Goal: Task Accomplishment & Management: Use online tool/utility

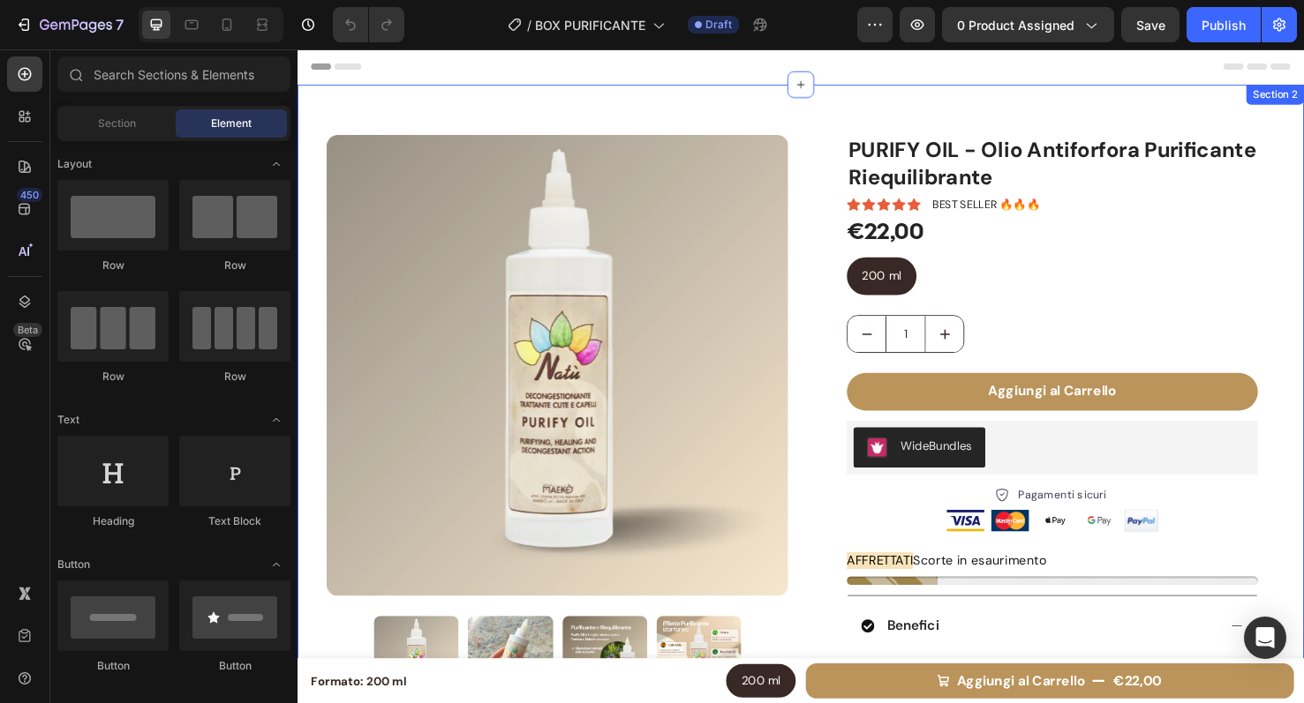
click at [389, 234] on img at bounding box center [570, 381] width 485 height 485
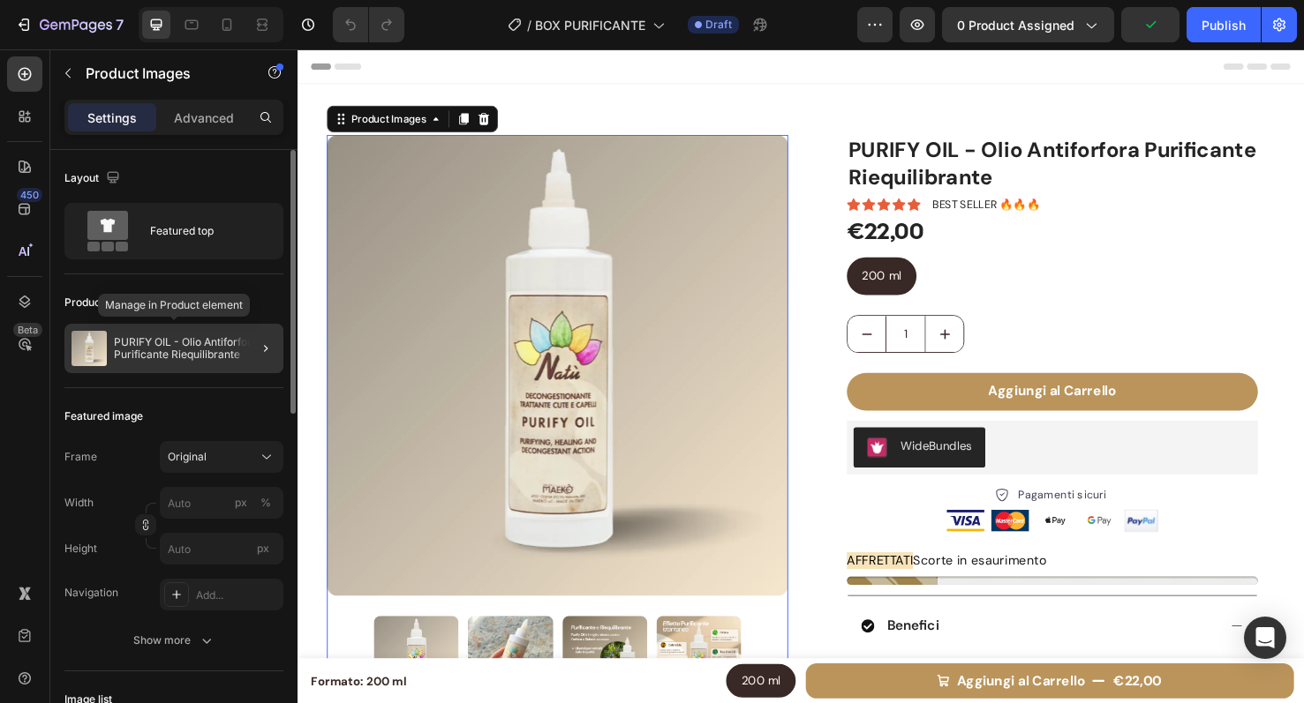
click at [200, 343] on p "PURIFY OIL - Olio Antiforfora Purificante Riequilibrante" at bounding box center [195, 348] width 162 height 25
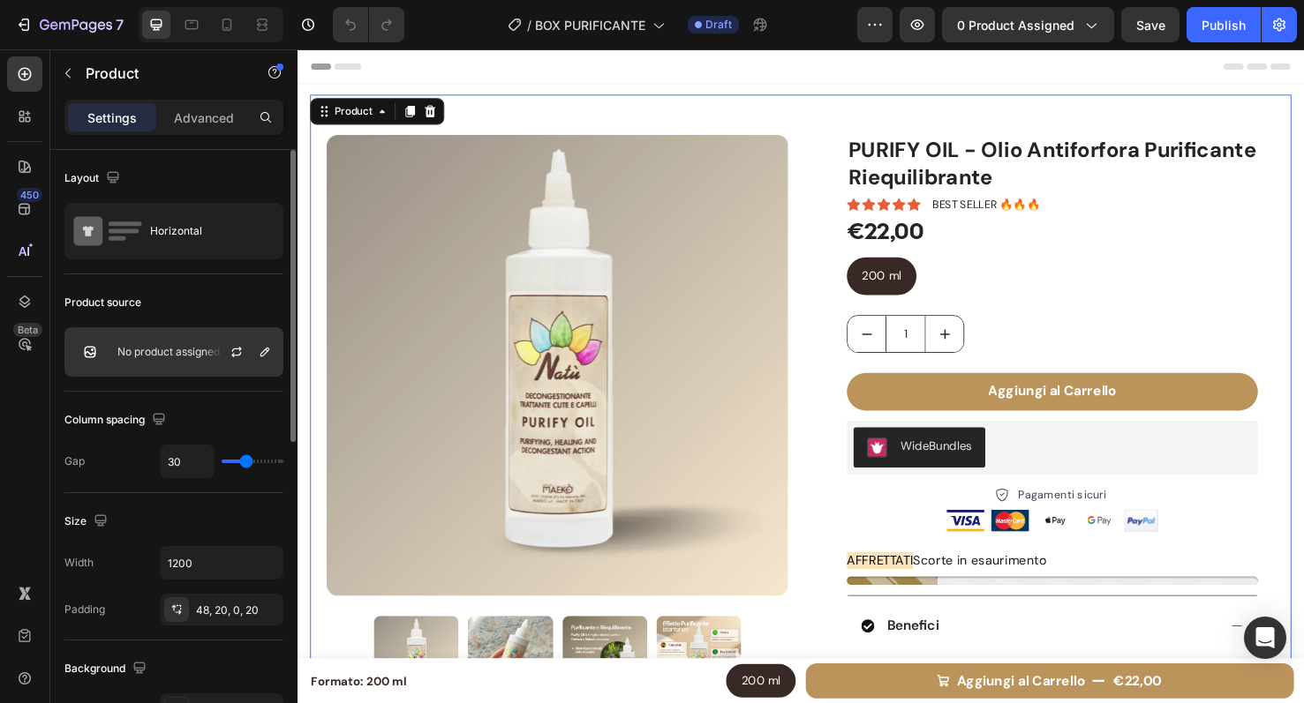
click at [193, 355] on p "No product assigned" at bounding box center [168, 352] width 102 height 12
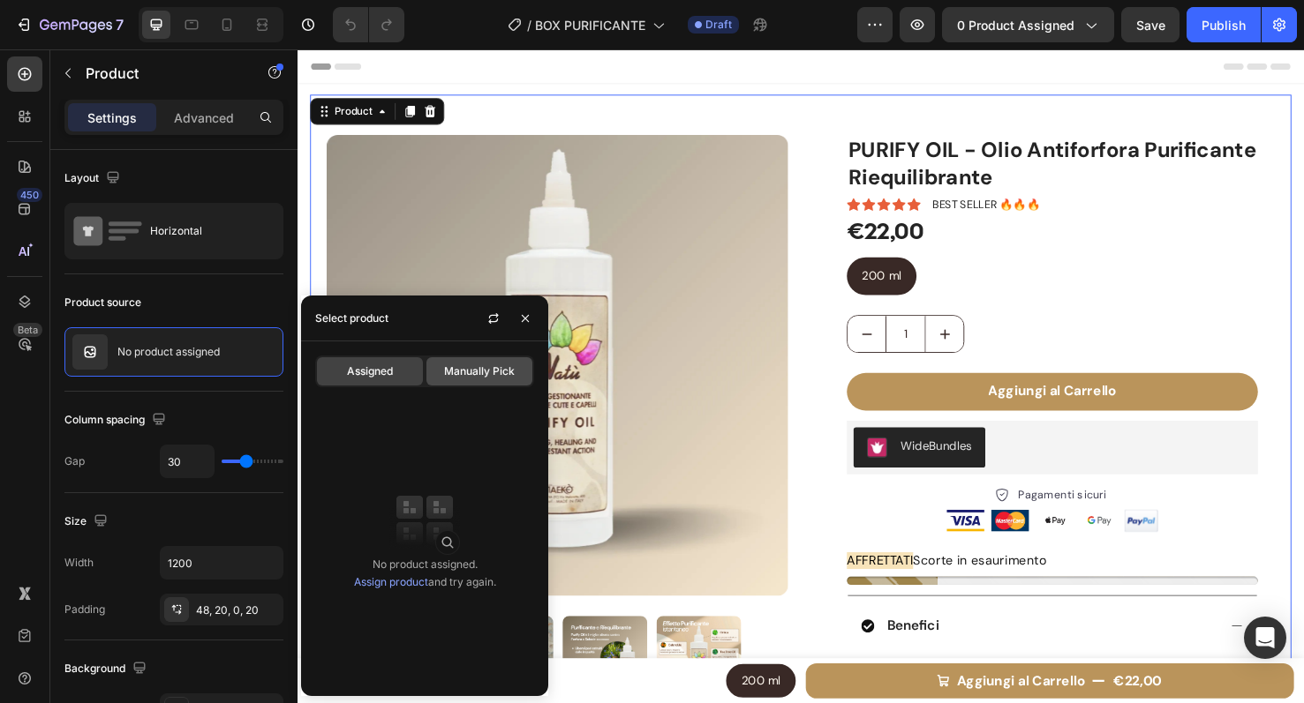
click at [459, 365] on span "Manually Pick" at bounding box center [479, 372] width 71 height 16
radio input "true"
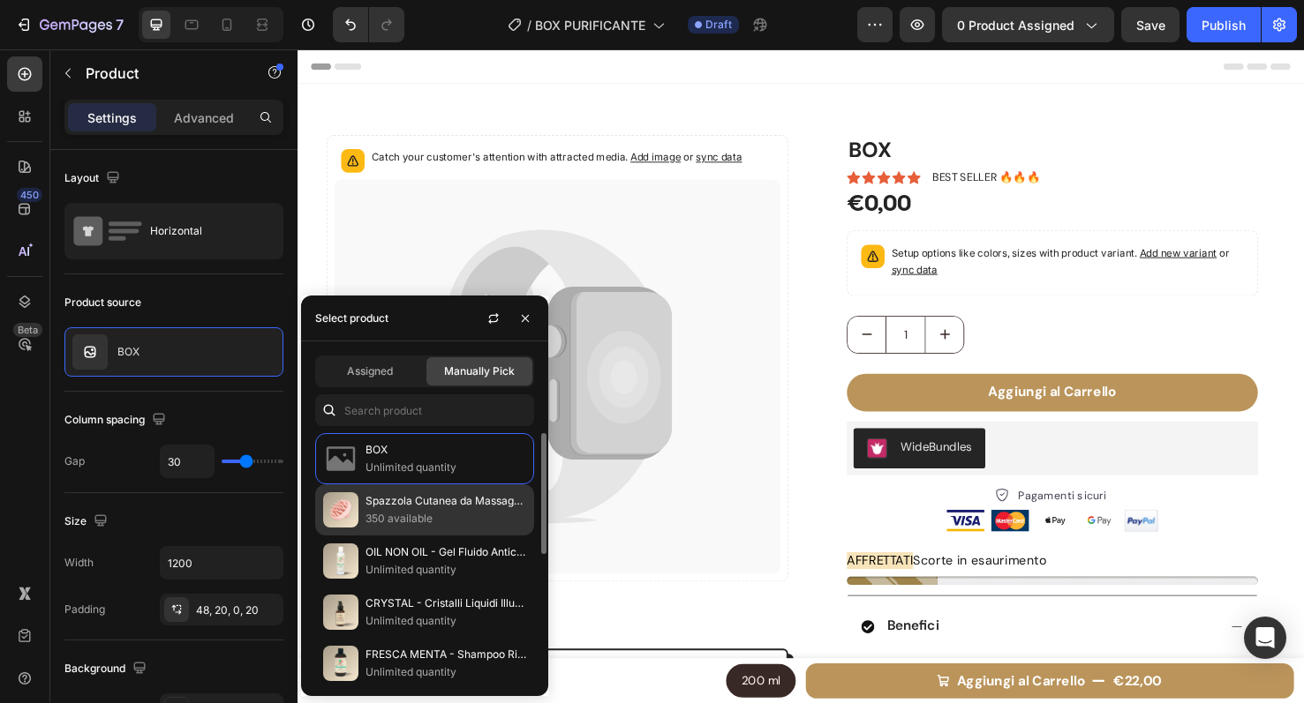
click at [408, 470] on p "Unlimited quantity" at bounding box center [445, 468] width 161 height 18
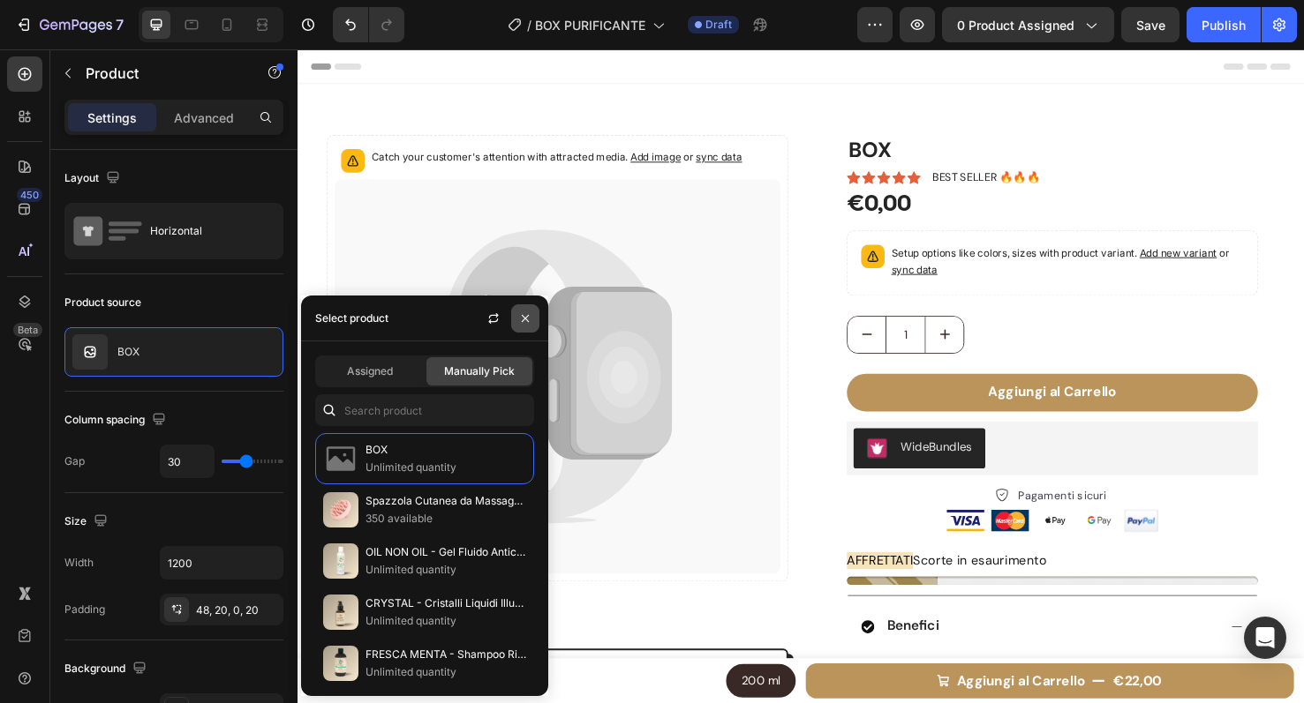
click at [531, 319] on icon "button" at bounding box center [525, 319] width 14 height 14
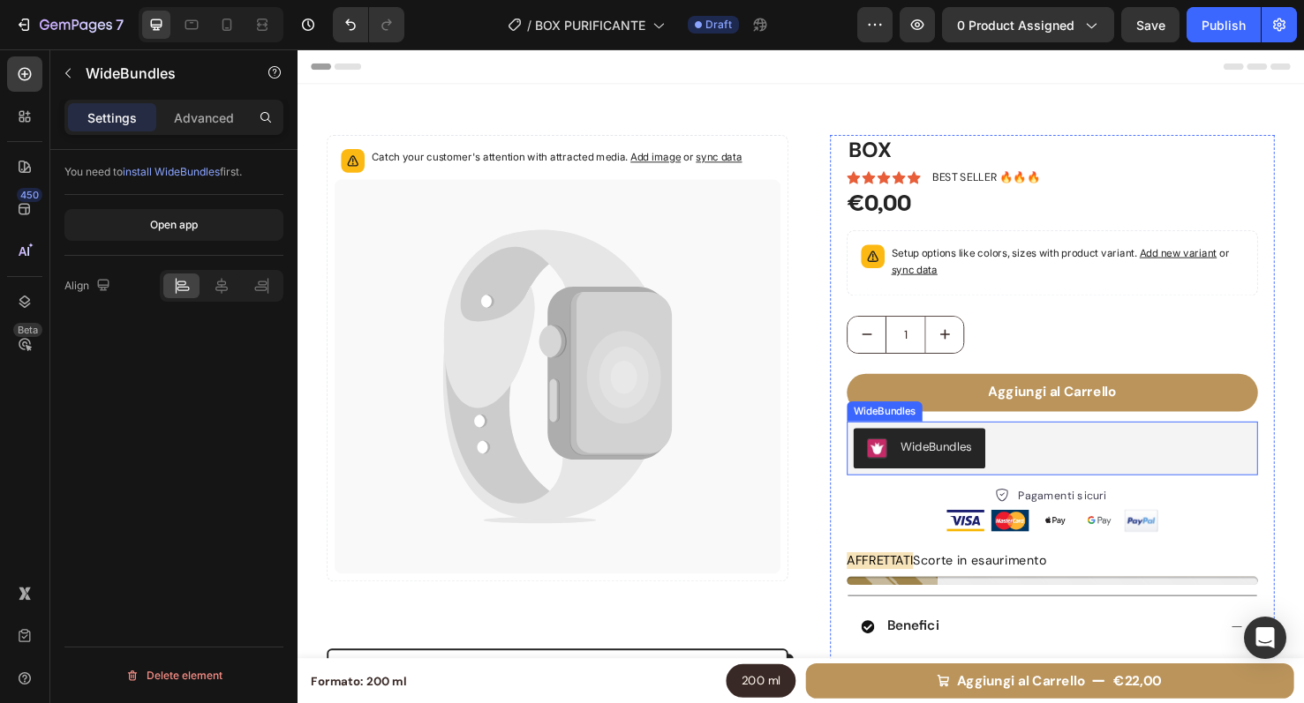
click at [1048, 478] on div "WideBundles" at bounding box center [1092, 469] width 418 height 42
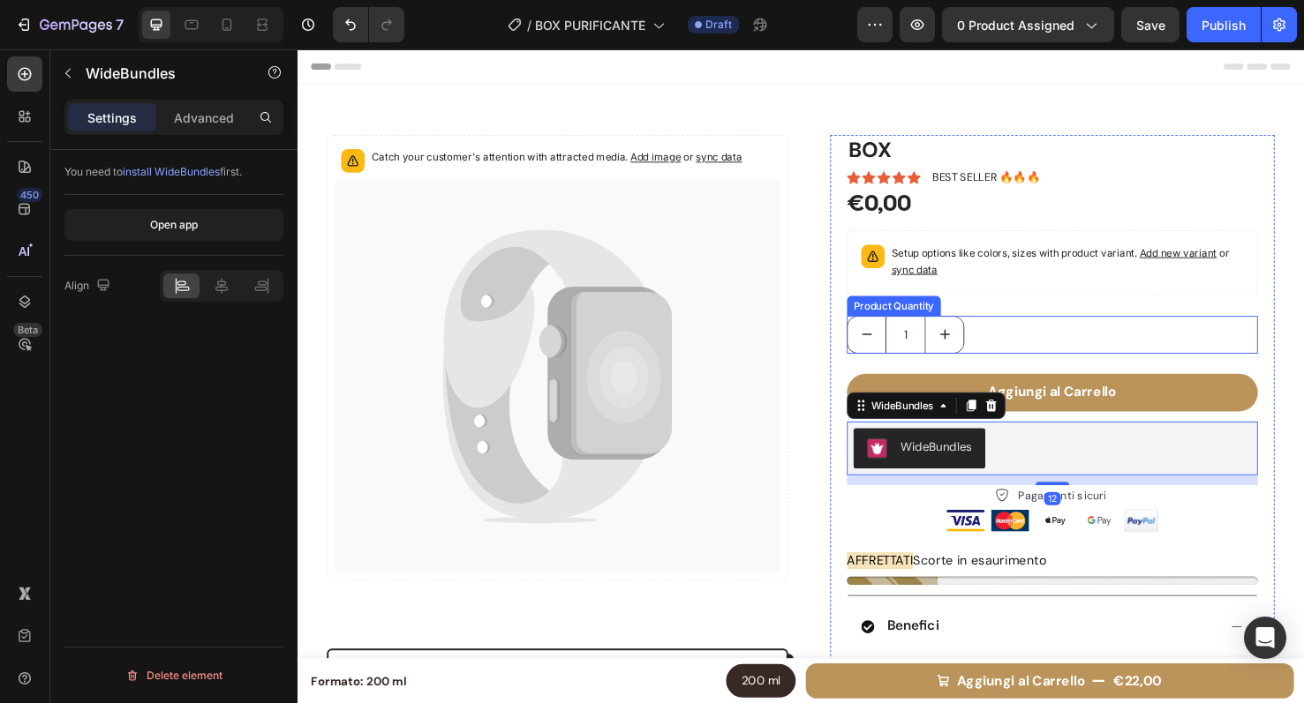
click at [1079, 342] on div "1" at bounding box center [1092, 349] width 433 height 40
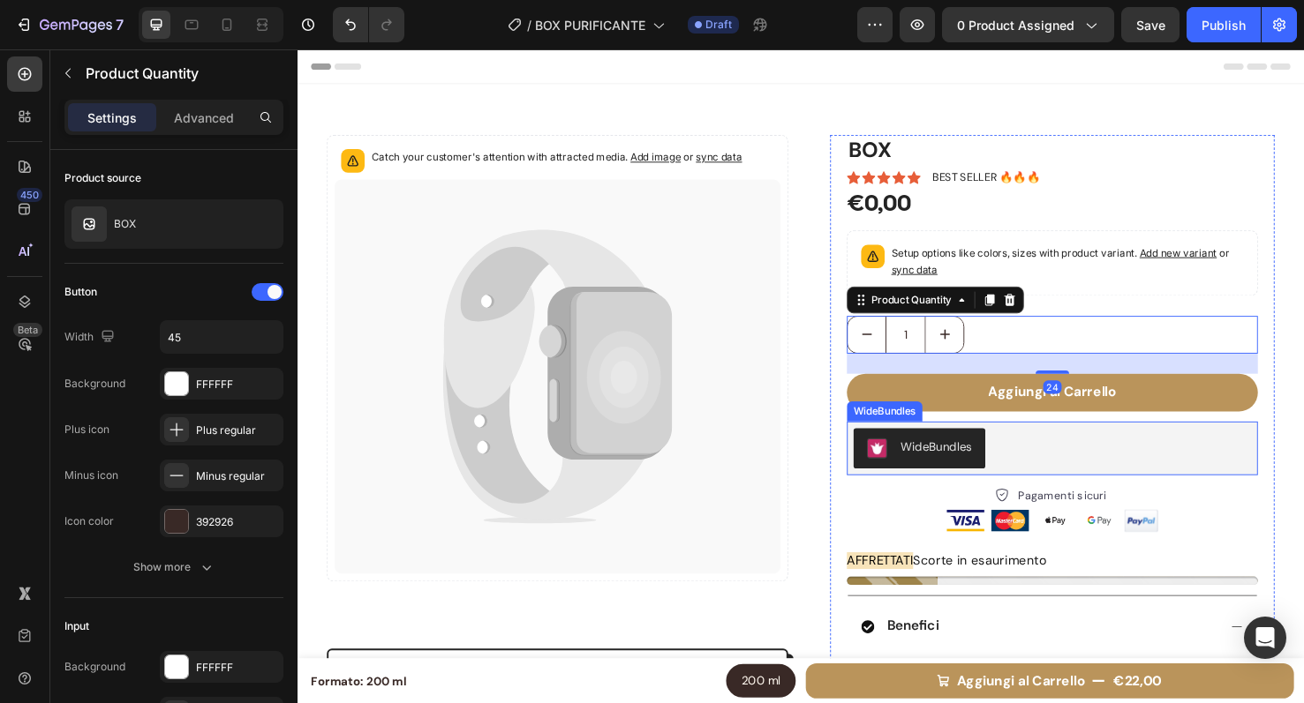
click at [1064, 469] on div "WideBundles" at bounding box center [1092, 469] width 418 height 42
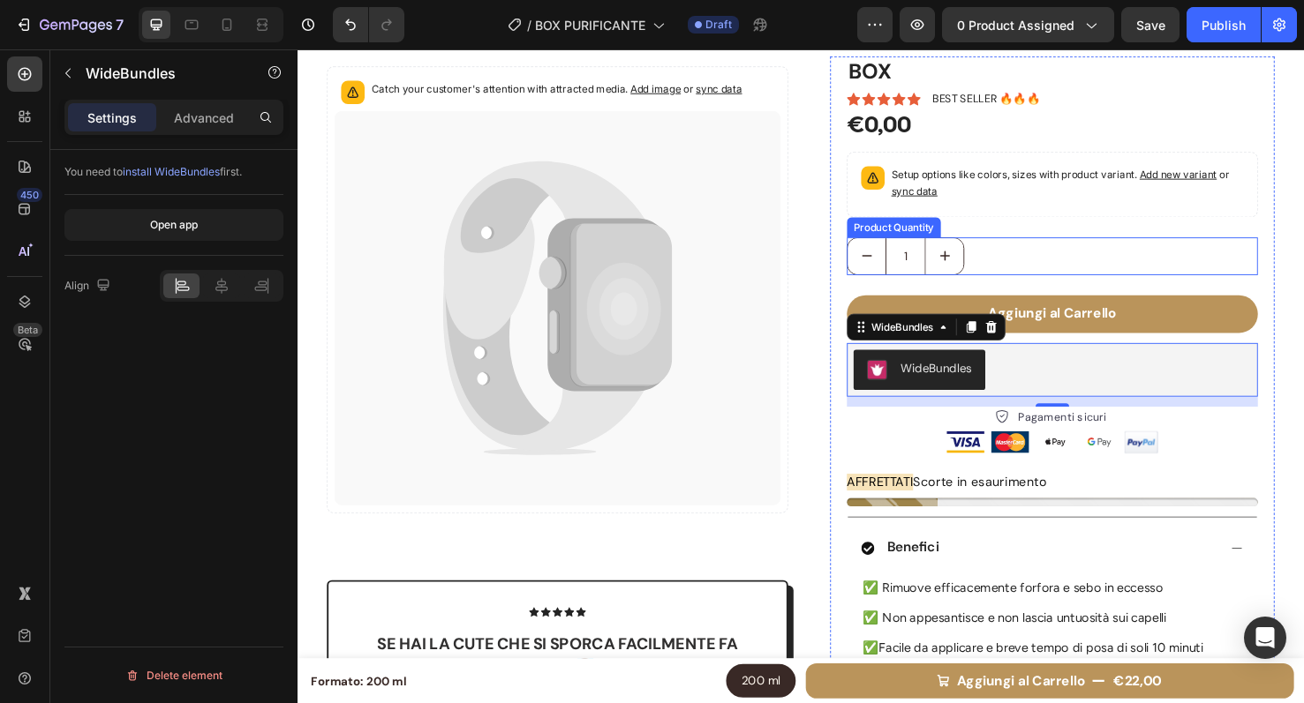
scroll to position [84, 0]
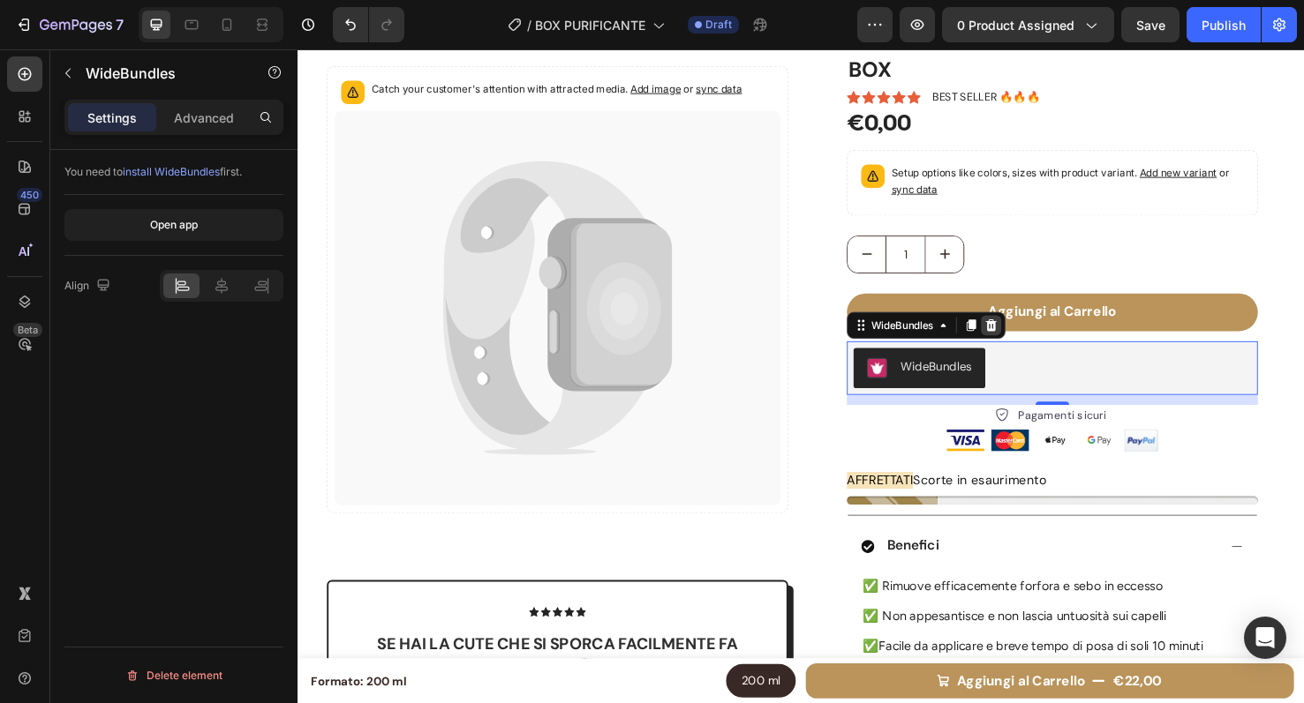
click at [1024, 342] on icon at bounding box center [1027, 339] width 11 height 12
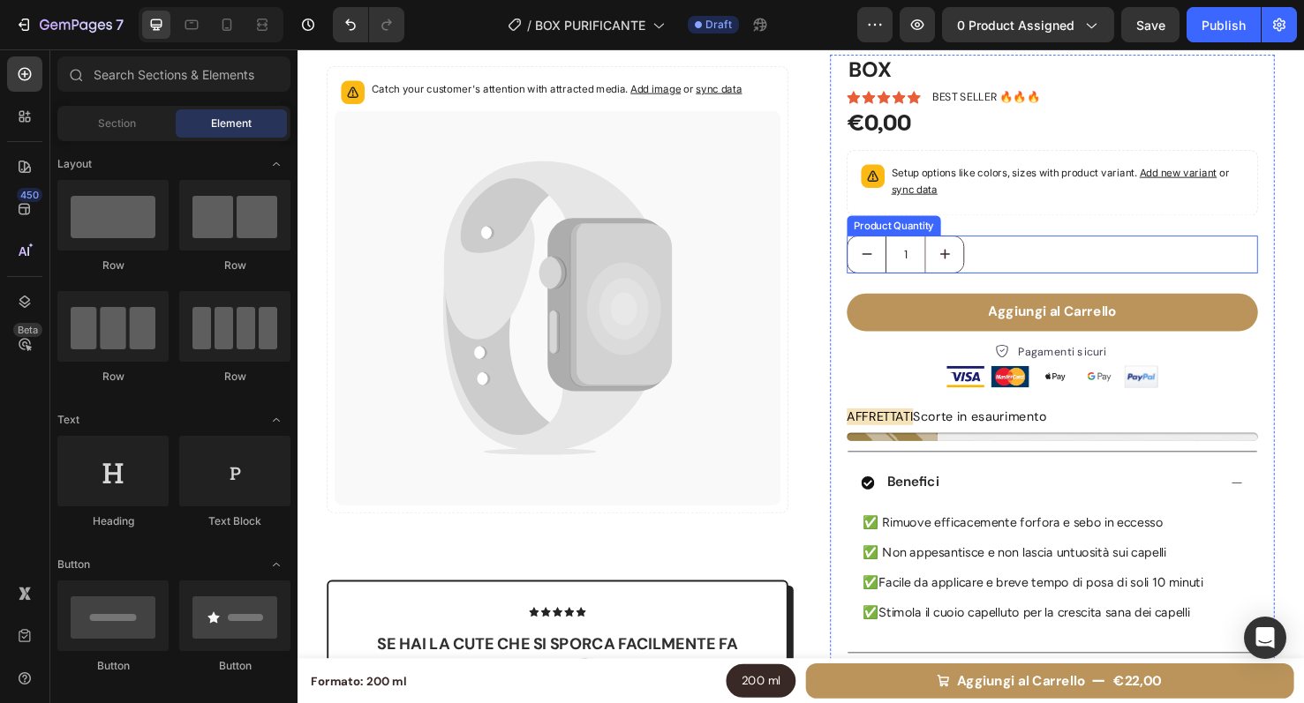
click at [1037, 254] on div "1" at bounding box center [1092, 265] width 433 height 40
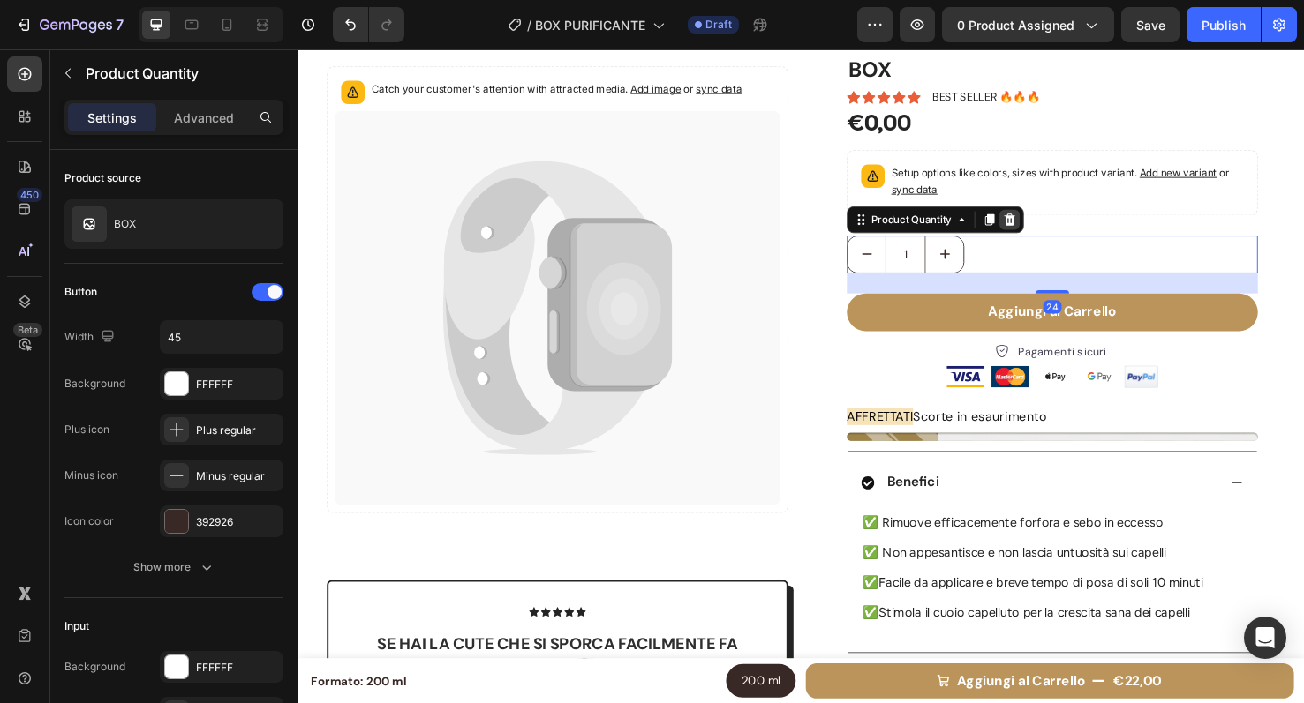
click at [1044, 231] on icon at bounding box center [1047, 228] width 11 height 12
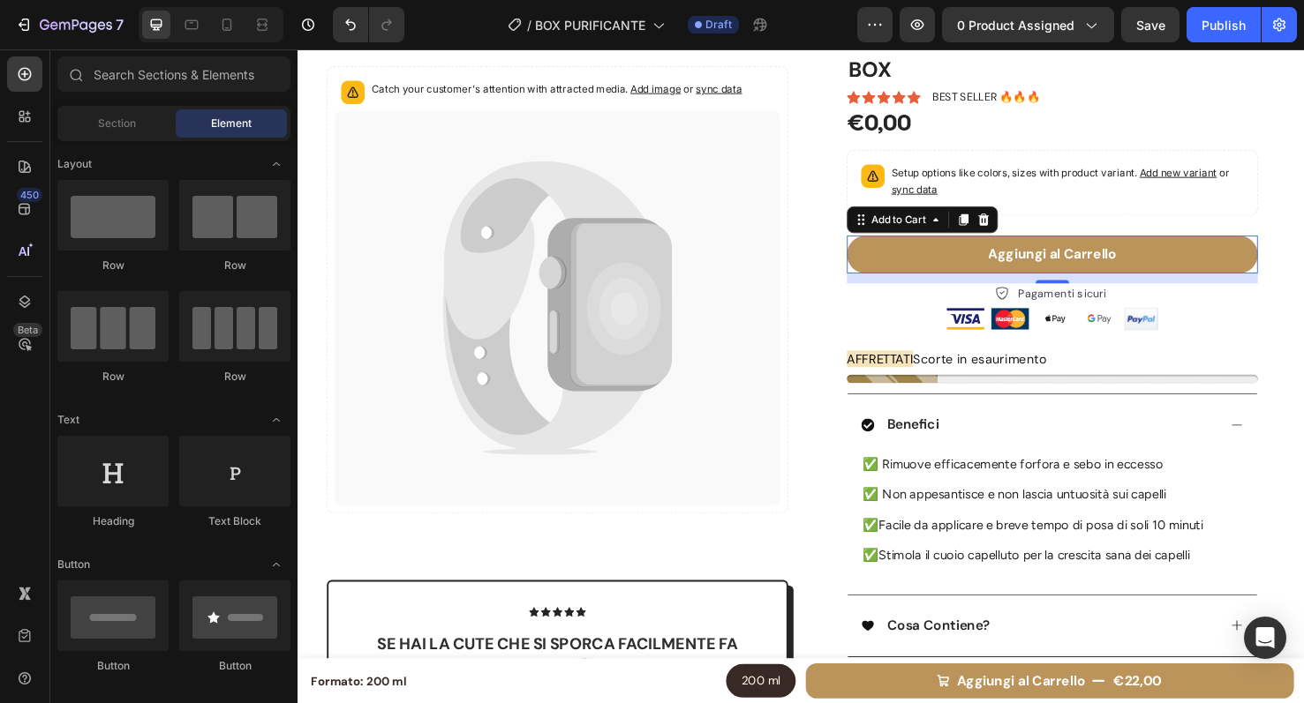
click at [1290, 279] on div "Aggiungi al Carrello Add to Cart 0" at bounding box center [1092, 265] width 433 height 40
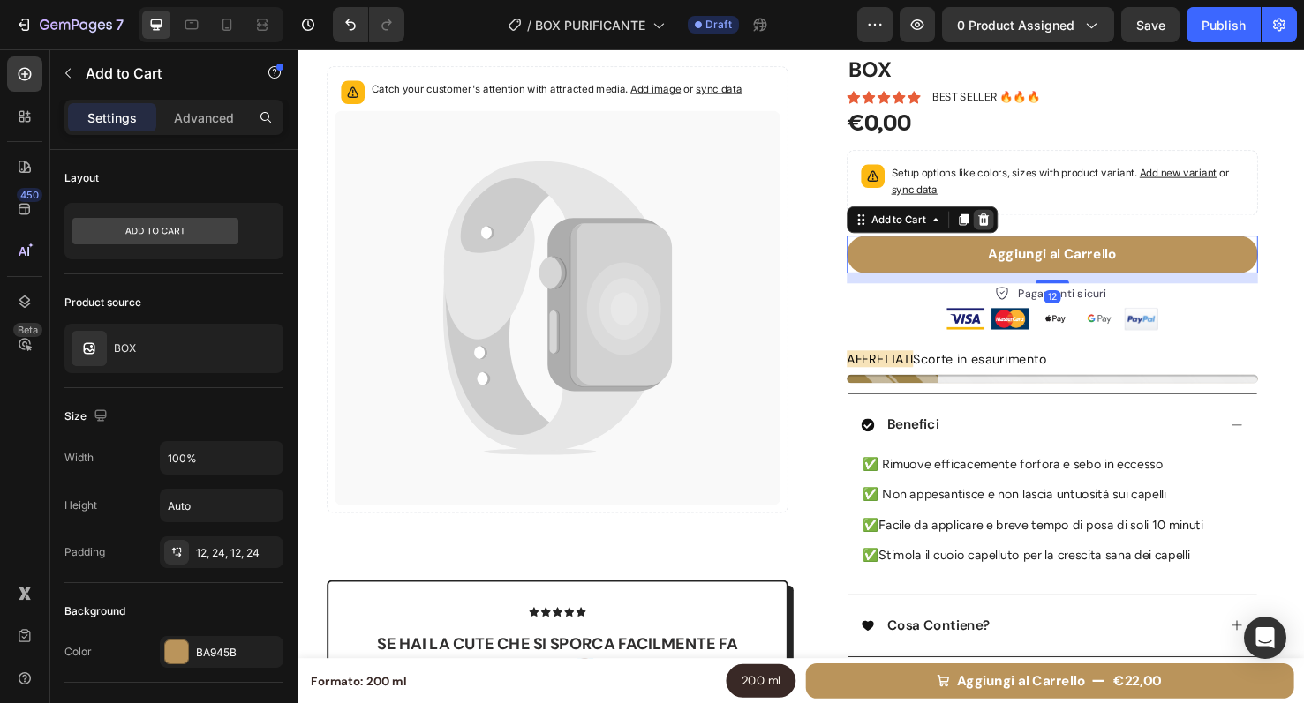
click at [1014, 229] on icon at bounding box center [1019, 228] width 11 height 12
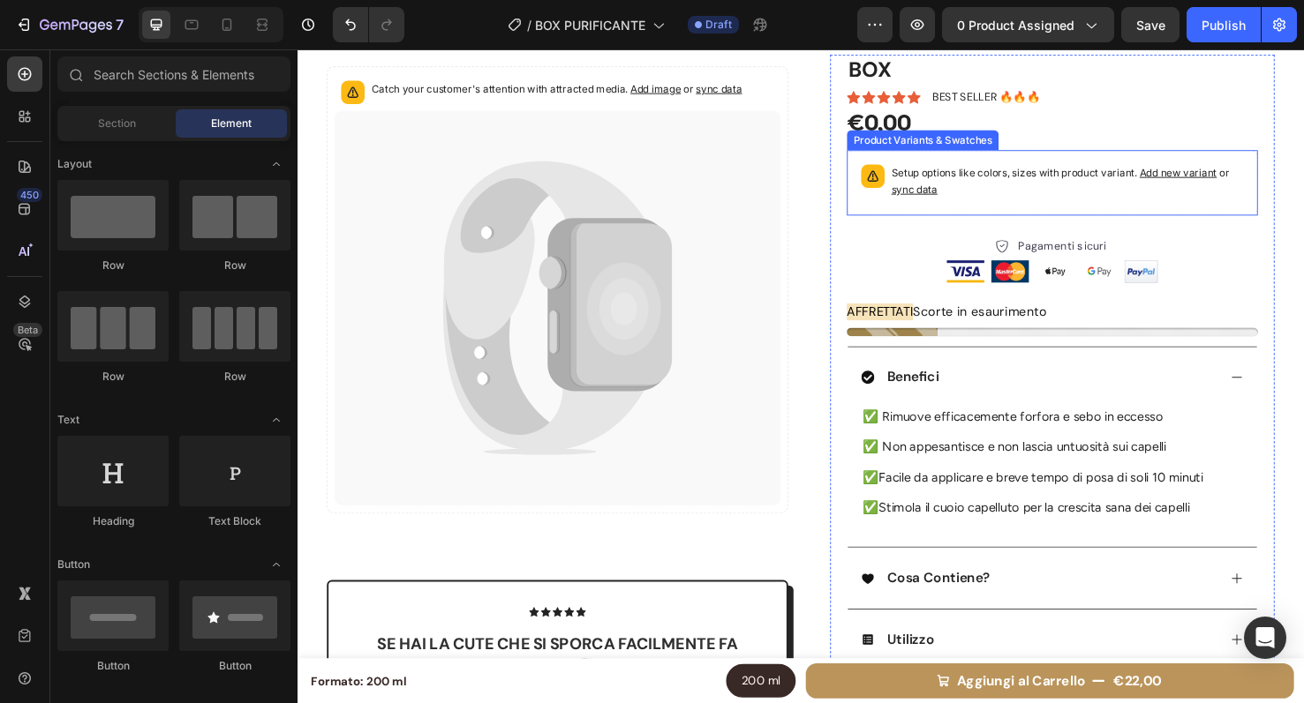
click at [1013, 192] on p "Setup options like colors, sizes with product variant. Add new variant or sync …" at bounding box center [1107, 187] width 371 height 35
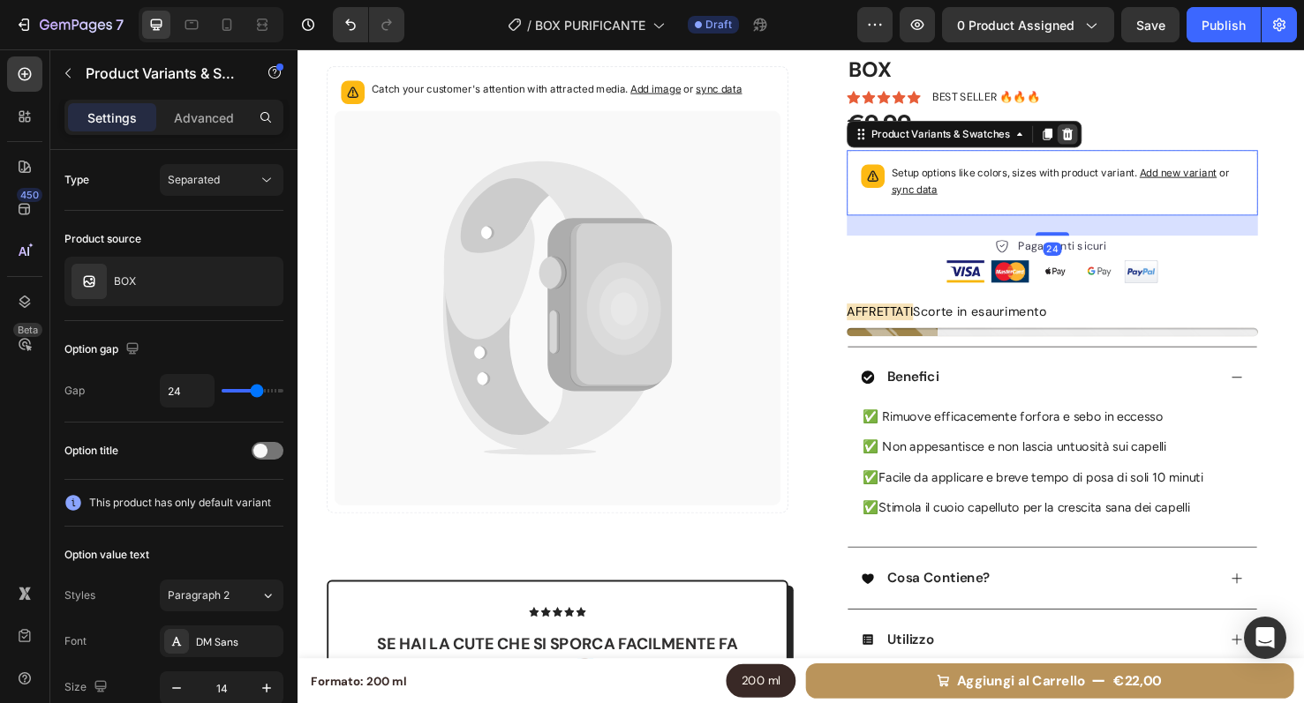
click at [1103, 136] on icon at bounding box center [1107, 138] width 11 height 12
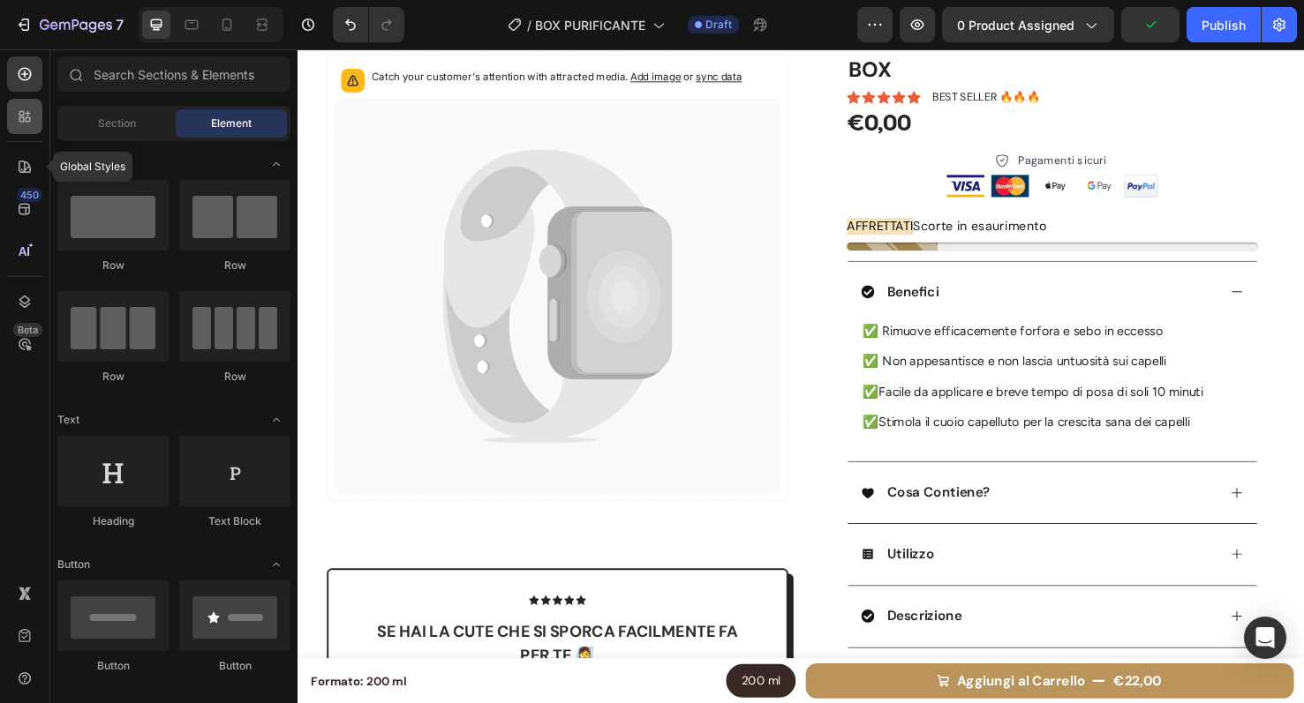
click at [27, 124] on icon at bounding box center [25, 117] width 18 height 18
radio input "true"
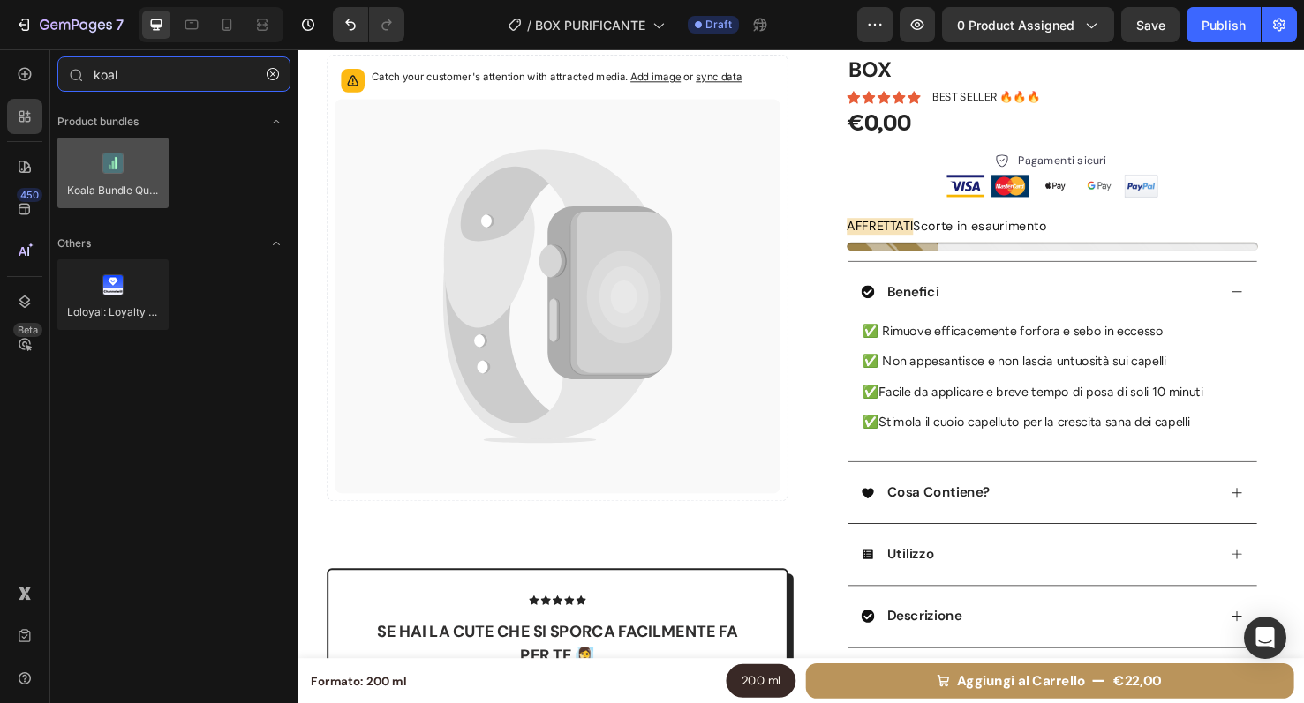
type input "koal"
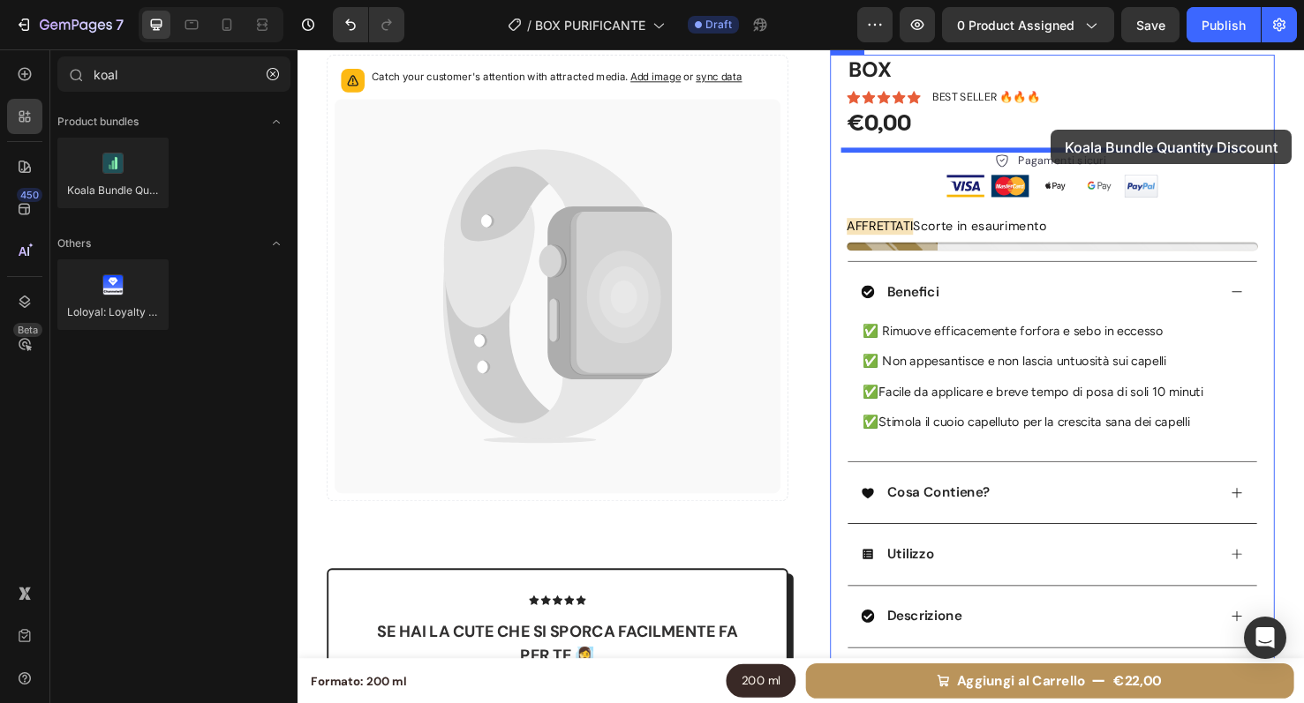
drag, startPoint x: 411, startPoint y: 221, endPoint x: 1090, endPoint y: 134, distance: 684.3
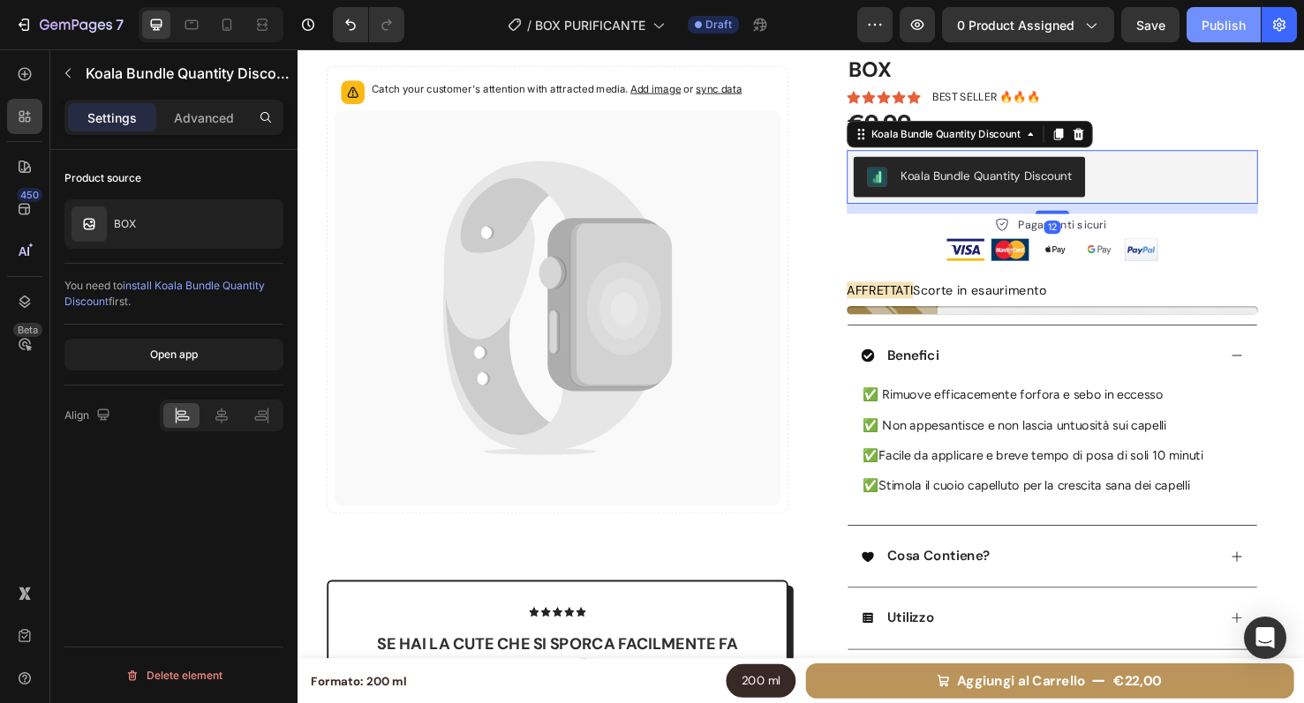
click at [1221, 41] on button "Publish" at bounding box center [1223, 24] width 74 height 35
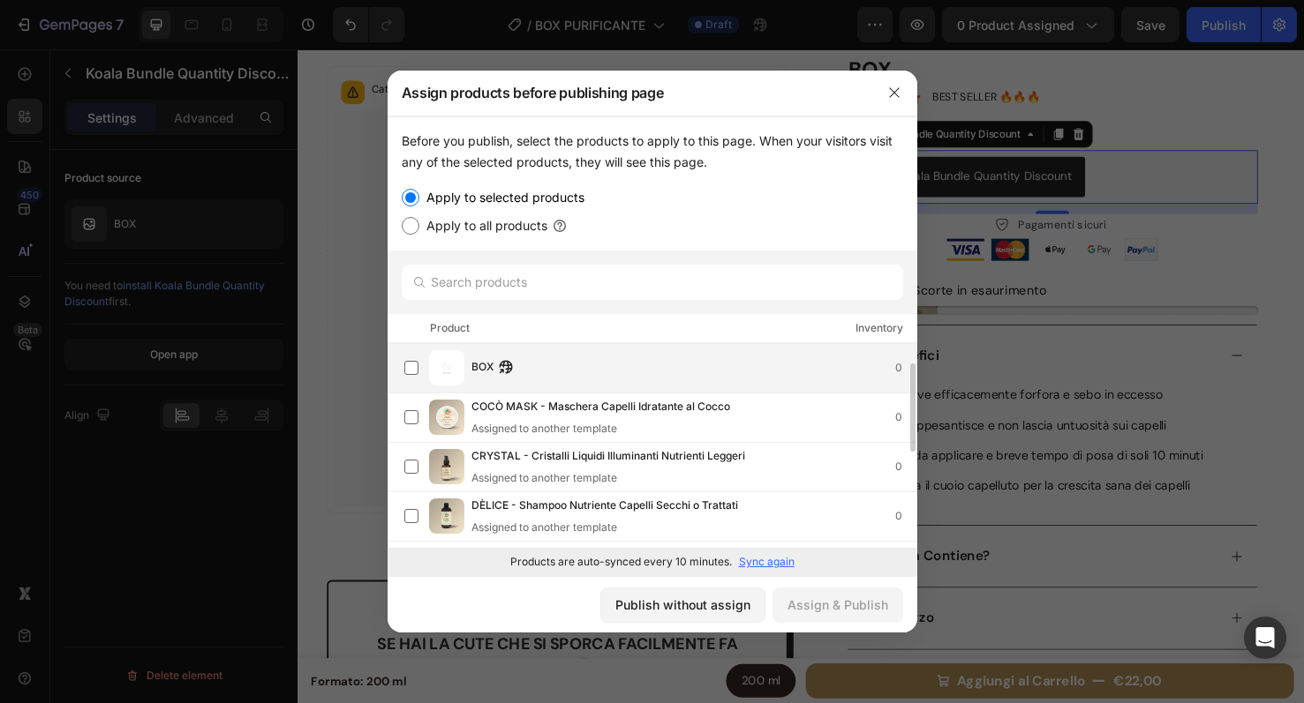
scroll to position [0, 0]
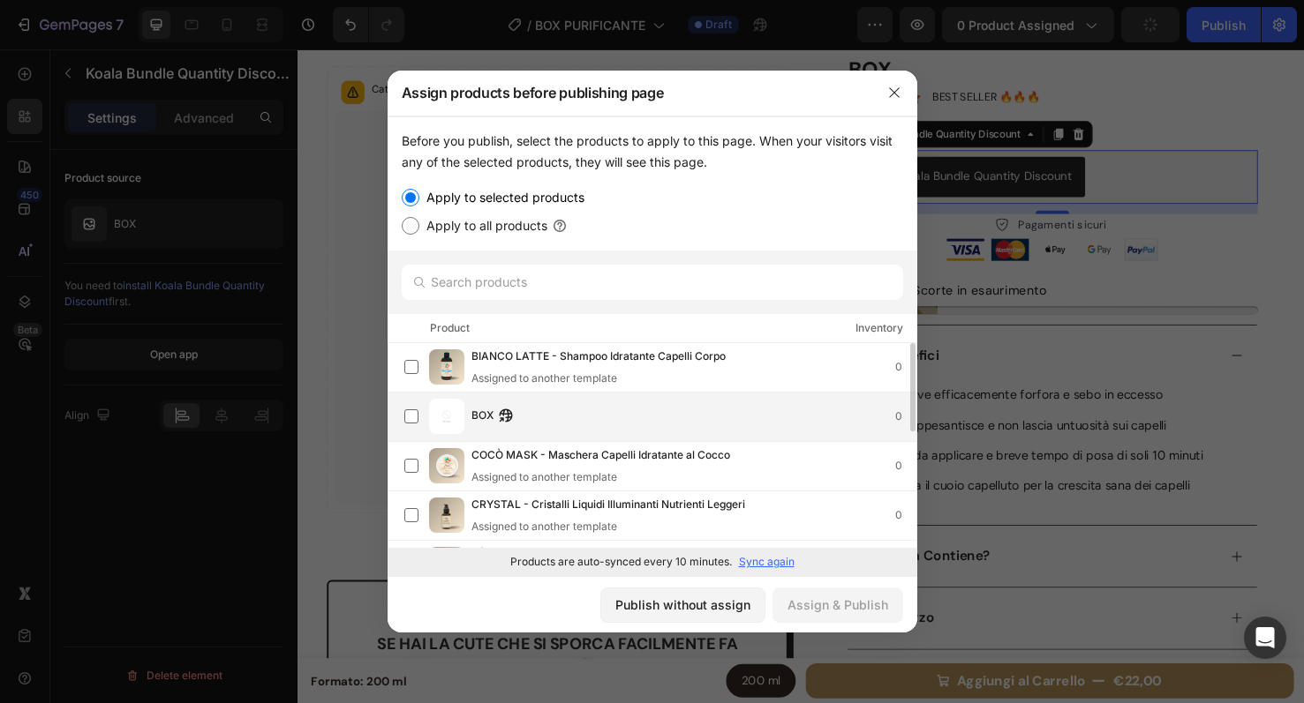
click at [539, 414] on div "BOX 0" at bounding box center [693, 416] width 445 height 19
click at [828, 612] on div "Assign & Publish" at bounding box center [837, 605] width 101 height 19
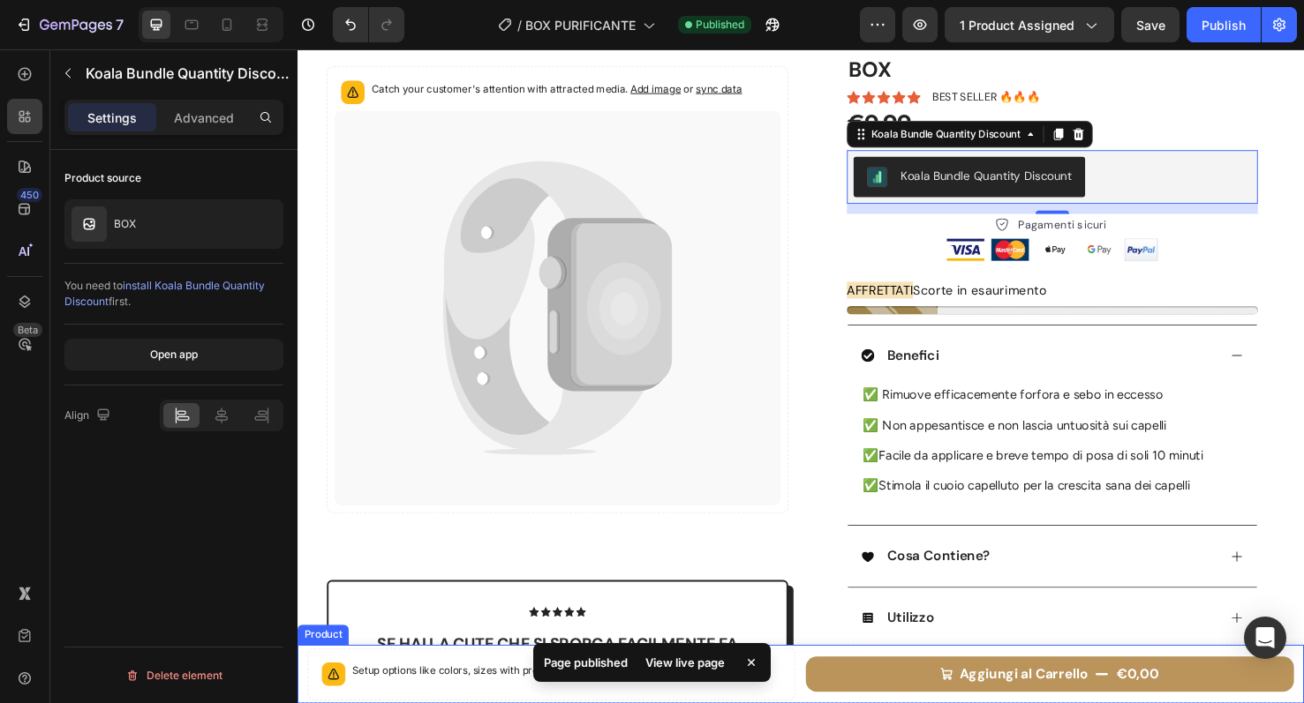
click at [303, 692] on div "Setup options like colors, sizes with product variant. Add new variant or sync …" at bounding box center [826, 707] width 1059 height 62
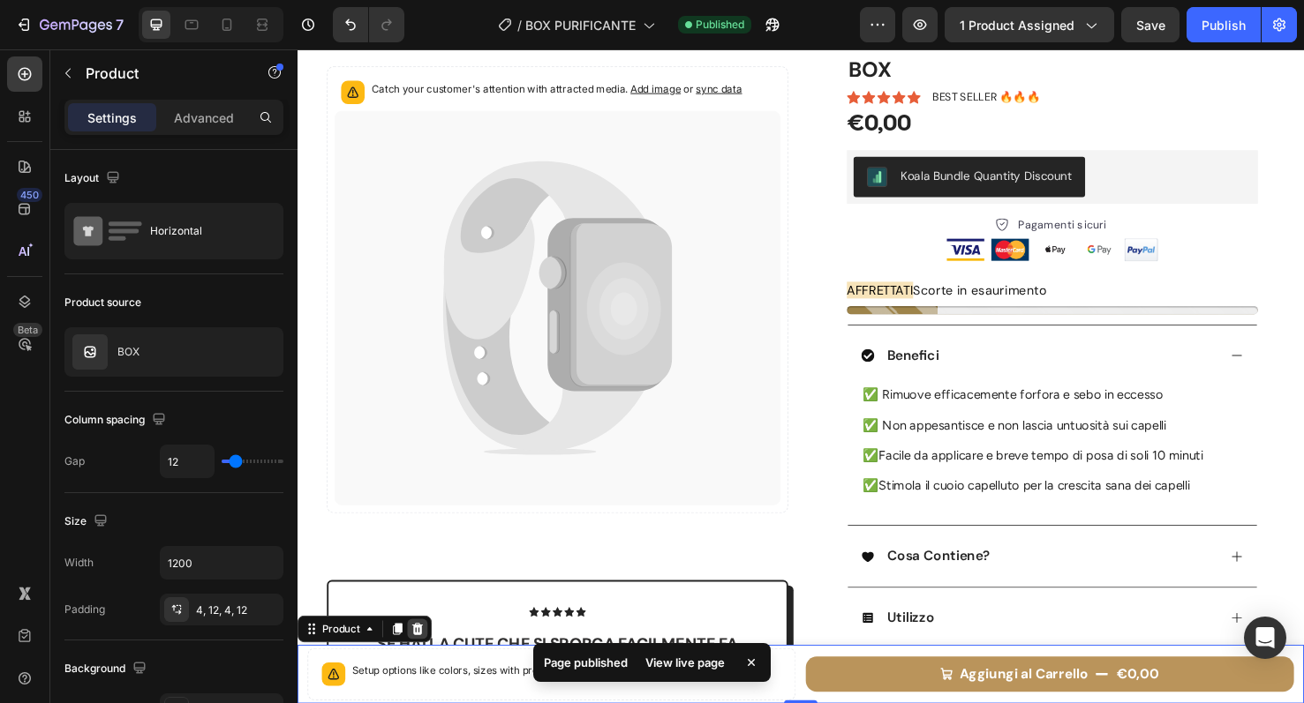
click at [425, 653] on icon at bounding box center [424, 659] width 14 height 14
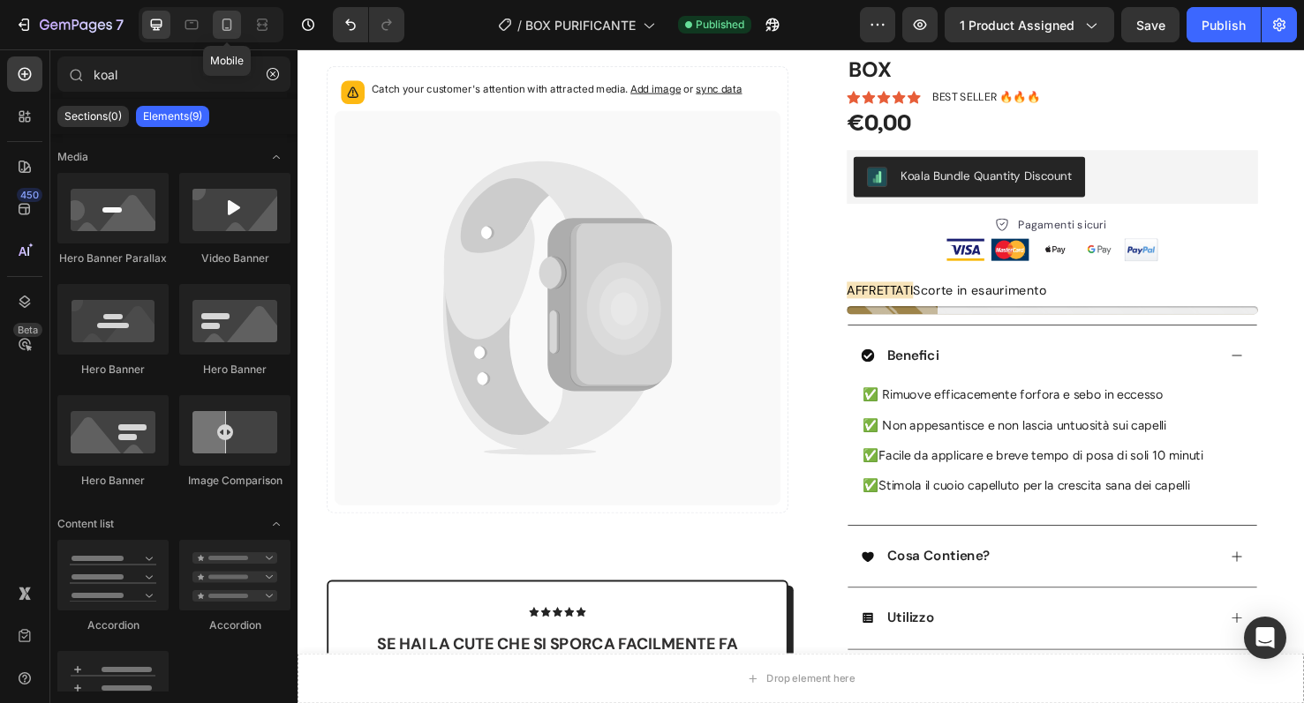
click at [226, 26] on icon at bounding box center [227, 25] width 18 height 18
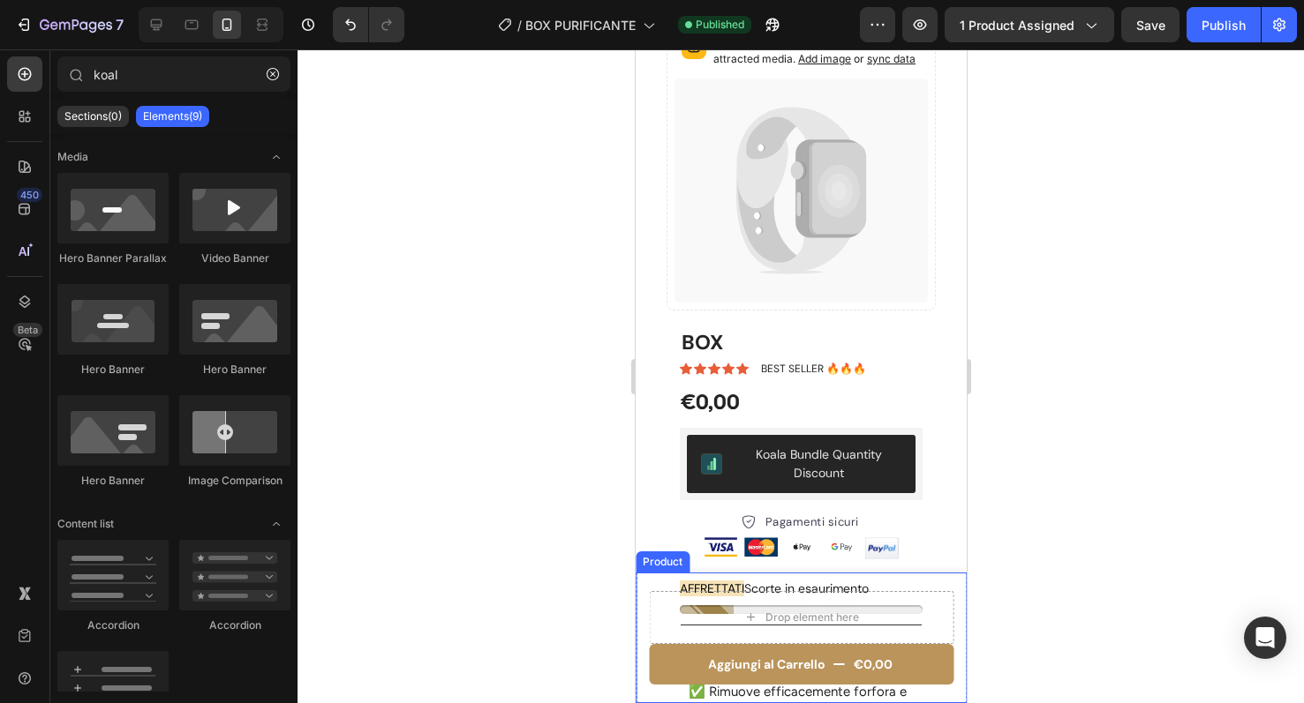
click at [642, 663] on div "Aggiungi al Carrello €0,00 Product Cart Button Drop element here Product" at bounding box center [800, 638] width 331 height 131
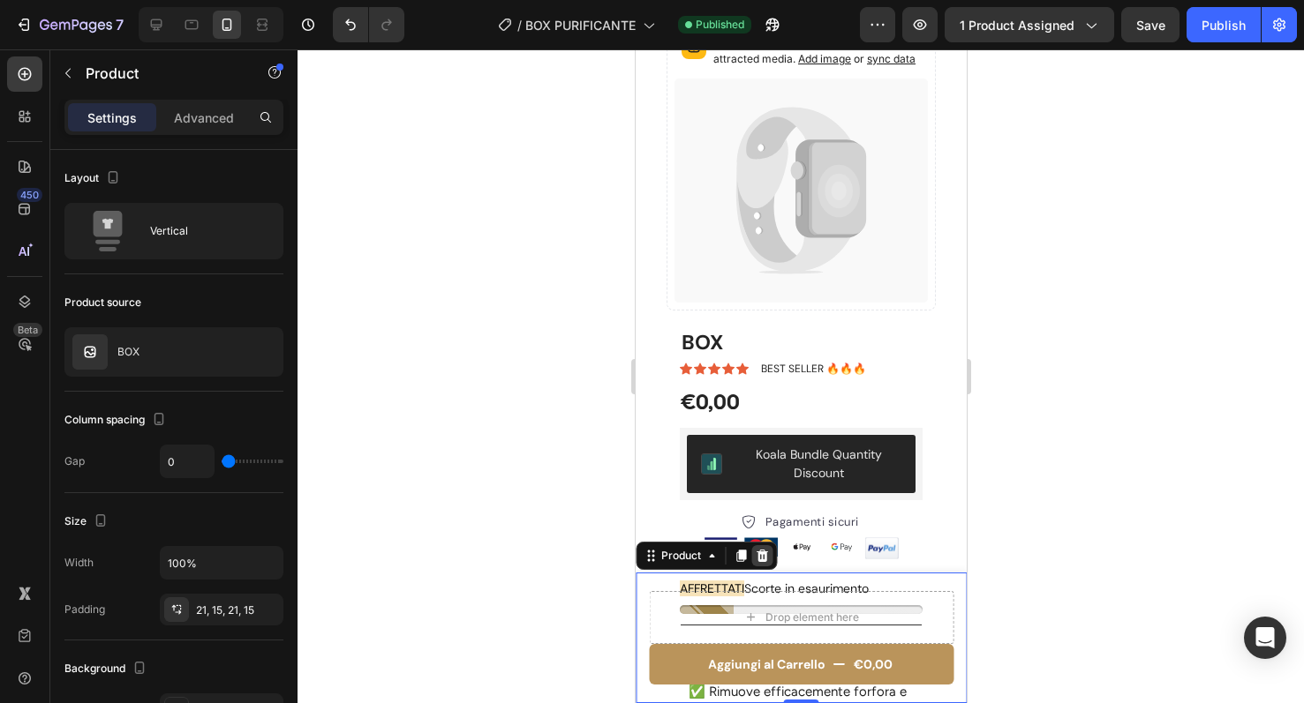
click at [763, 561] on icon at bounding box center [761, 556] width 11 height 12
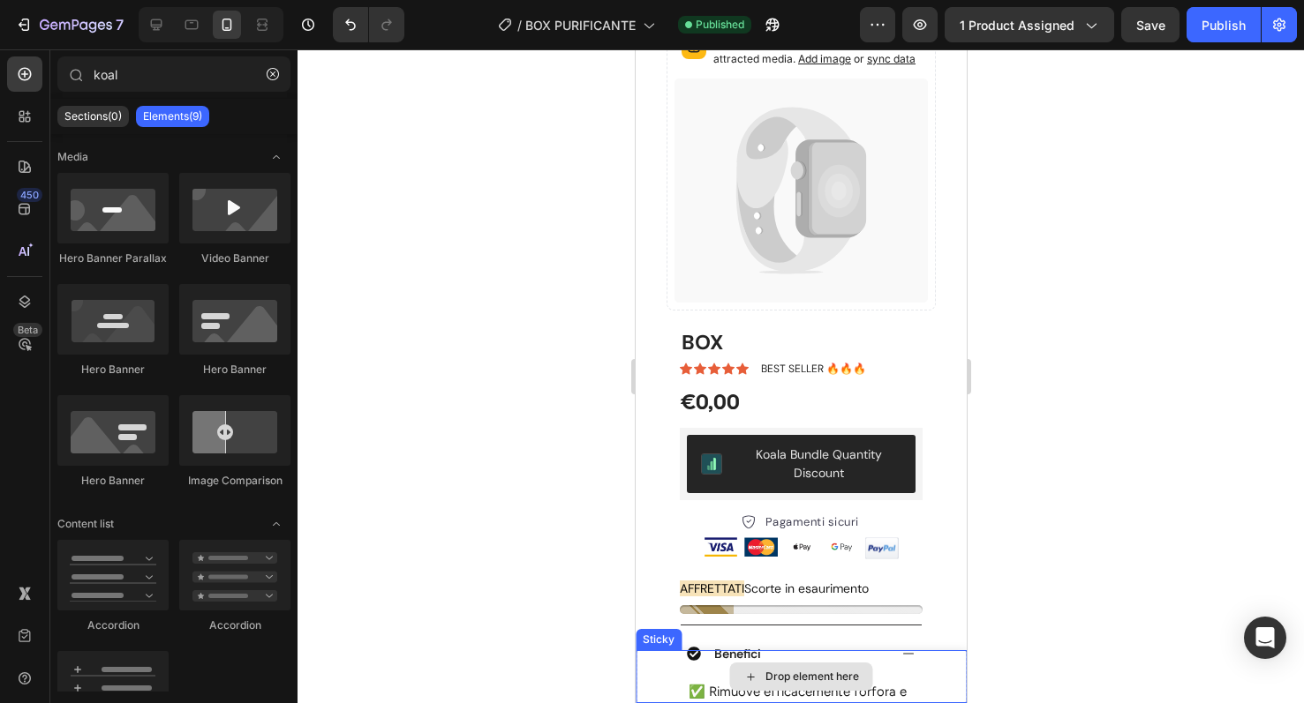
click at [652, 668] on div "Drop element here" at bounding box center [800, 677] width 331 height 53
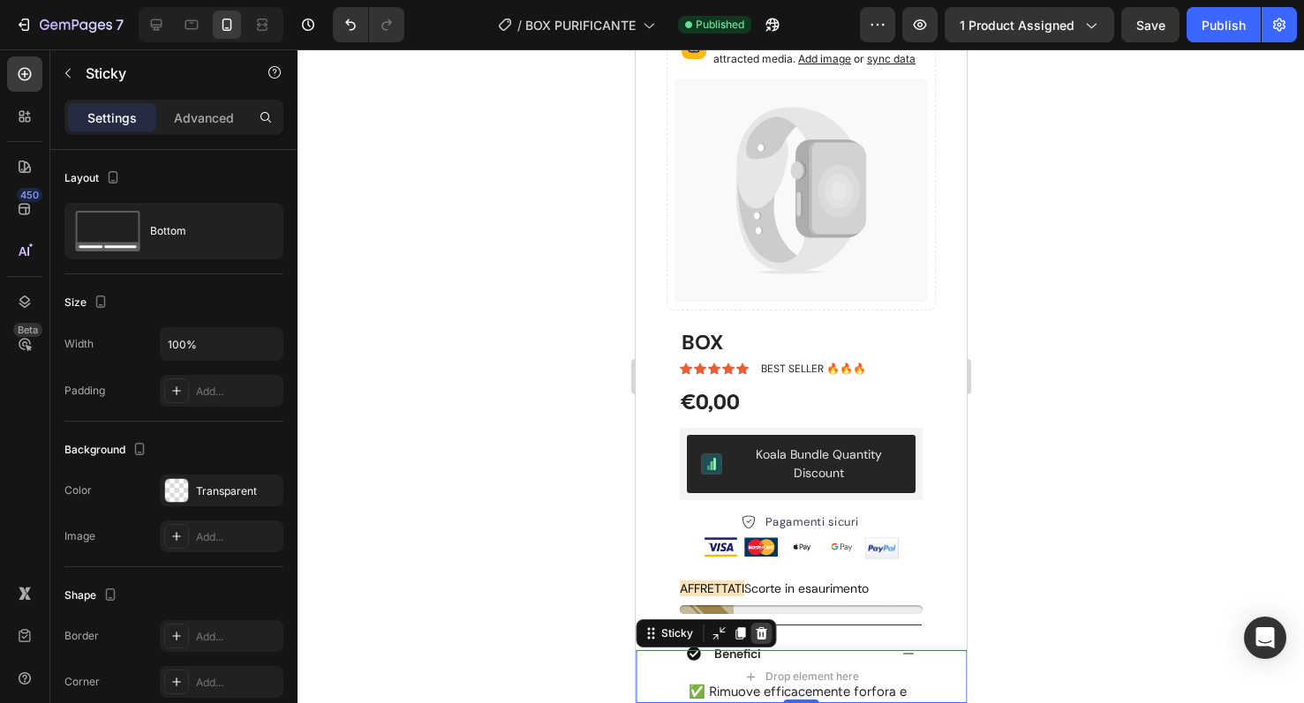
click at [753, 635] on icon at bounding box center [760, 634] width 14 height 14
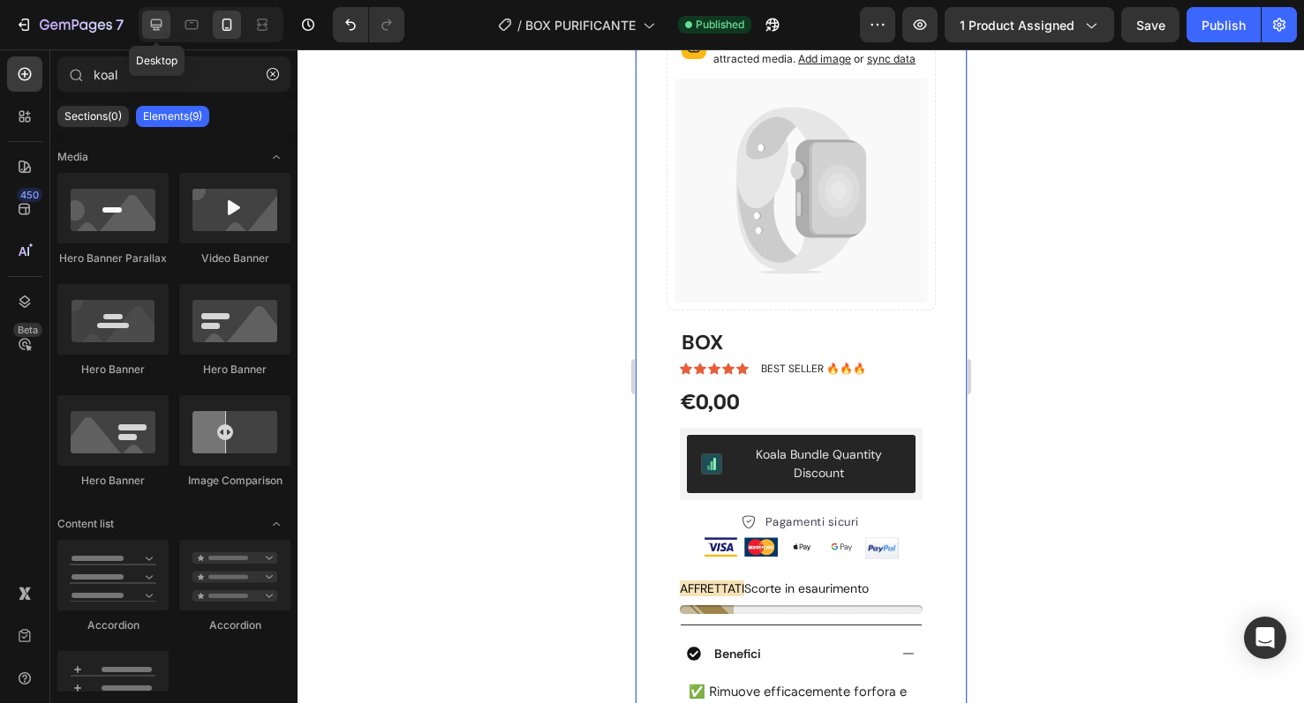
click at [166, 21] on div at bounding box center [156, 25] width 28 height 28
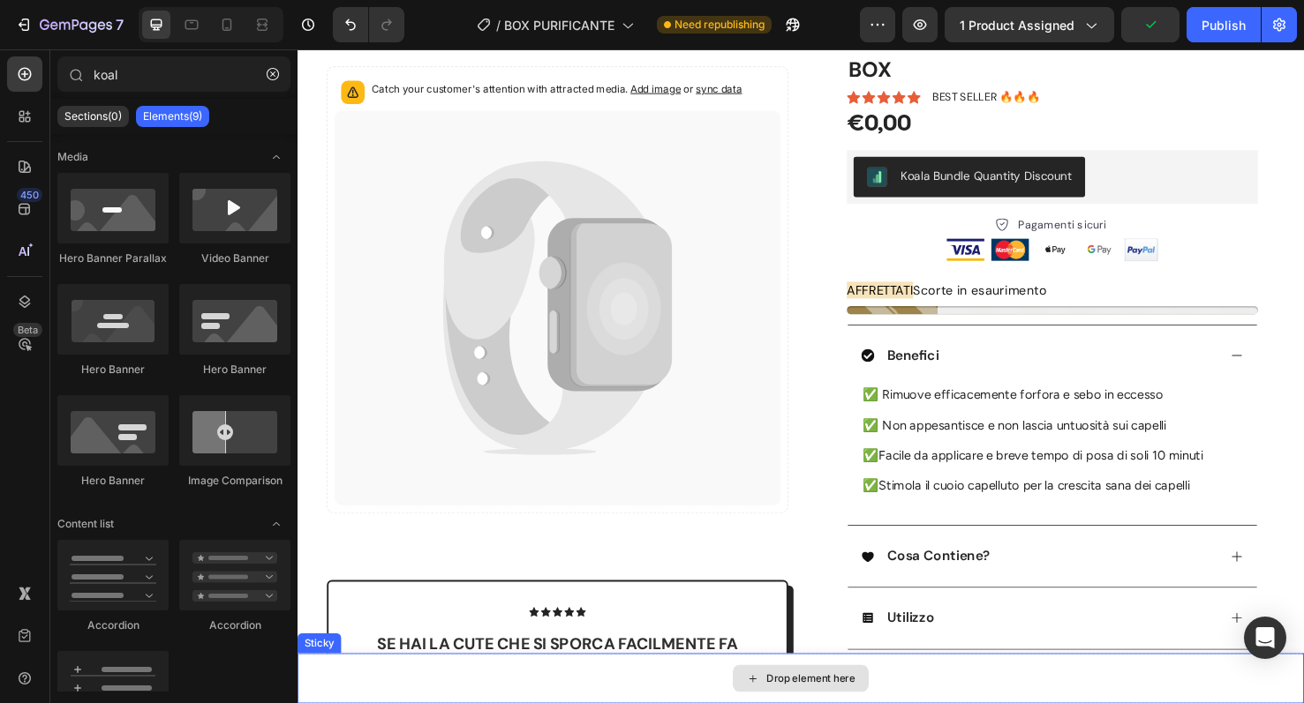
click at [324, 703] on div "Drop element here" at bounding box center [826, 711] width 1059 height 53
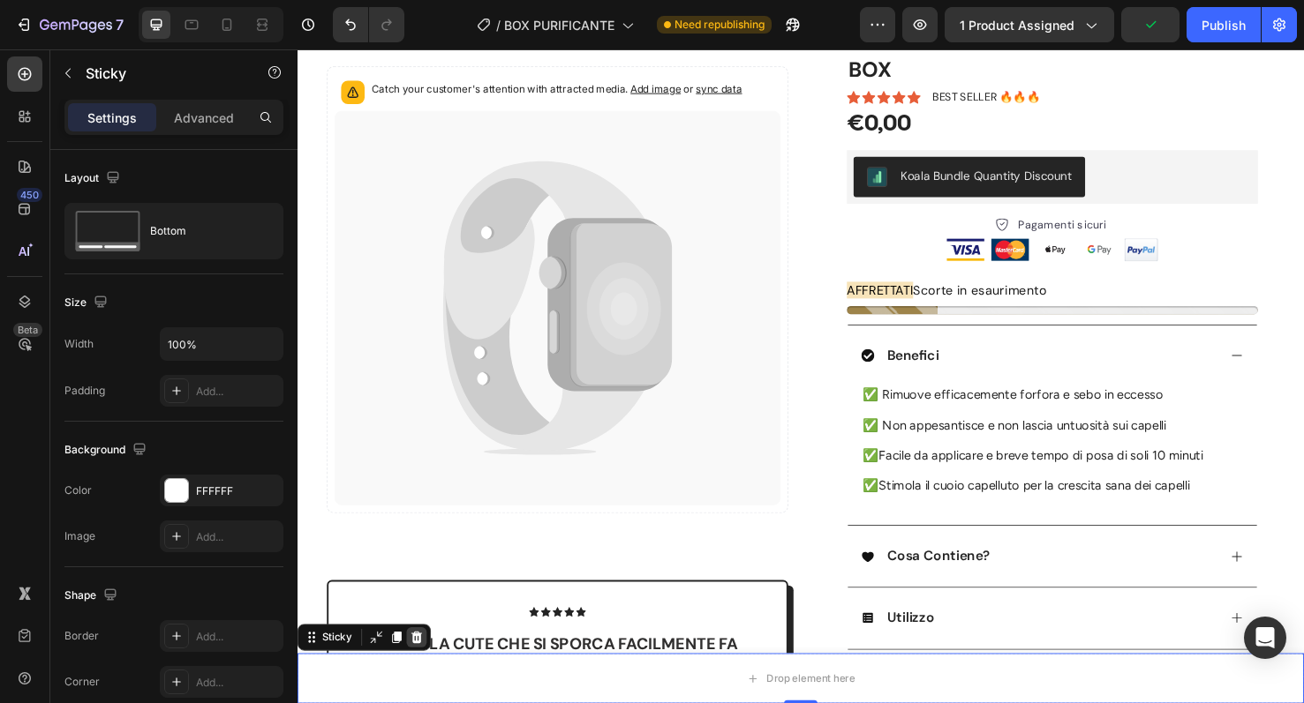
click at [426, 666] on icon at bounding box center [423, 668] width 14 height 14
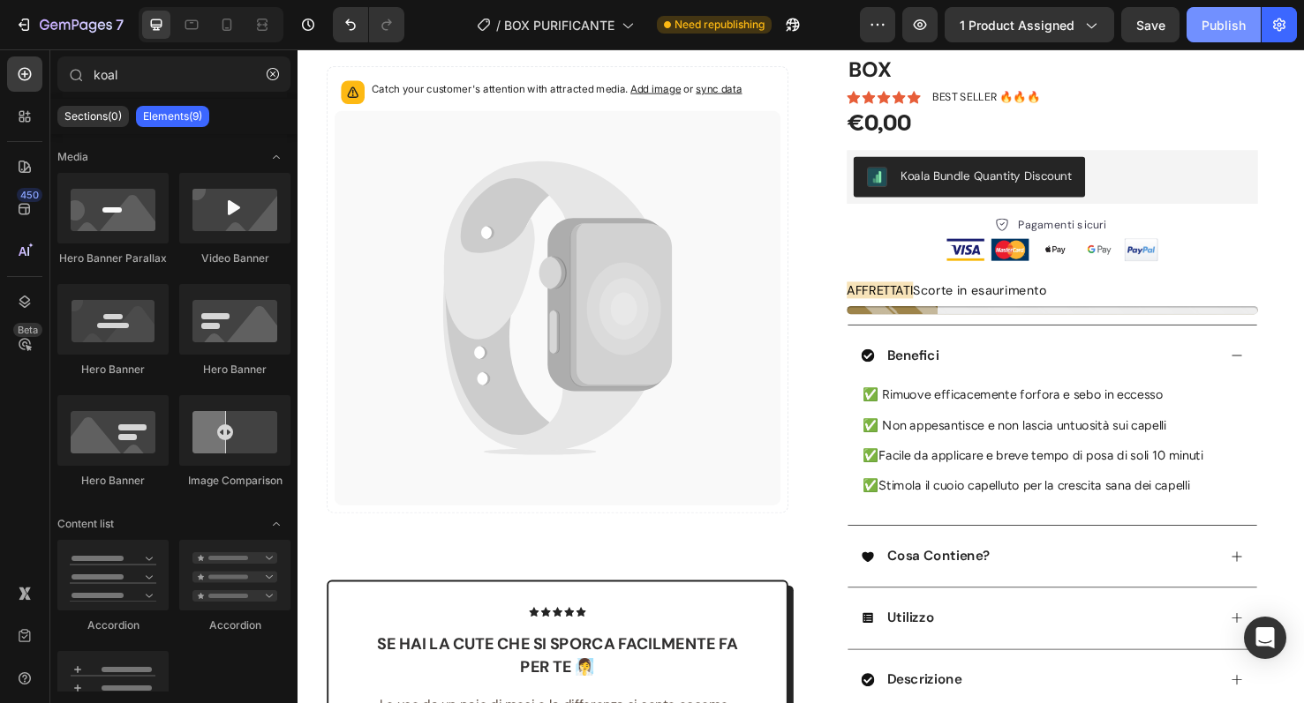
click at [1207, 19] on div "Publish" at bounding box center [1223, 25] width 44 height 19
click at [972, 174] on div "Koala Bundle Quantity Discount" at bounding box center [1022, 182] width 180 height 19
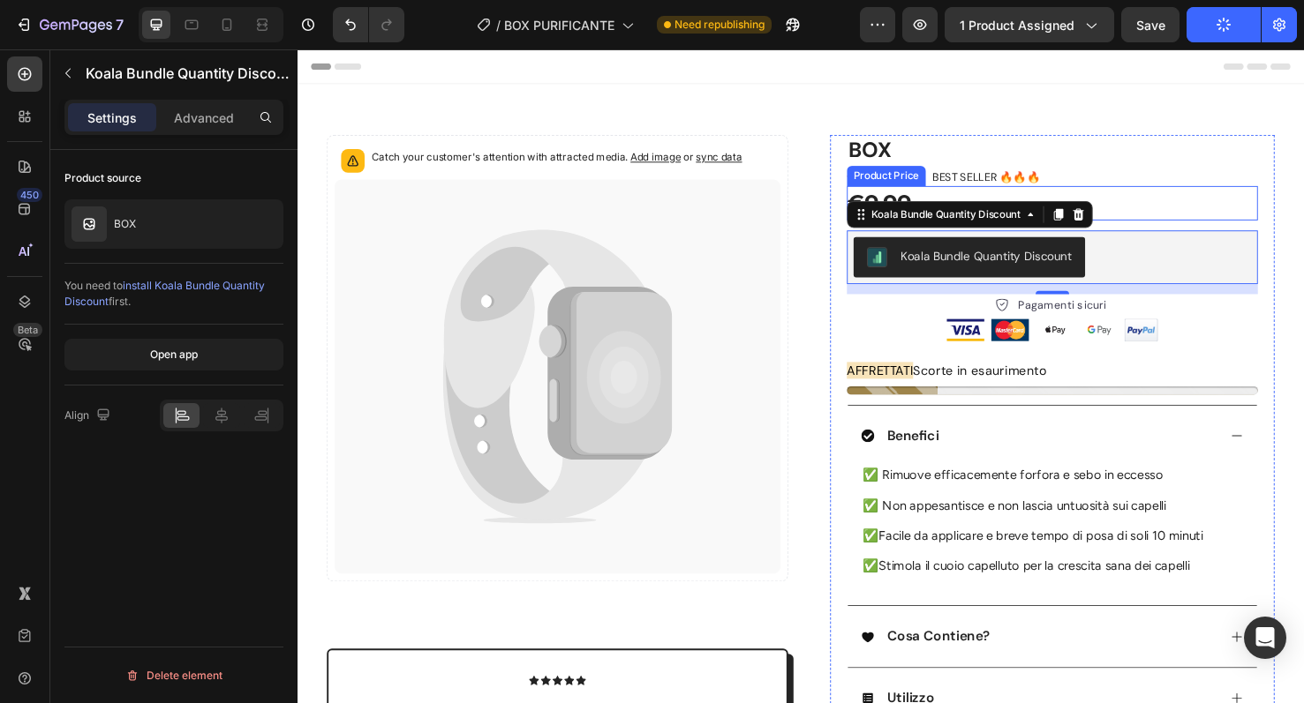
click at [927, 197] on div "€0,00" at bounding box center [1092, 209] width 433 height 35
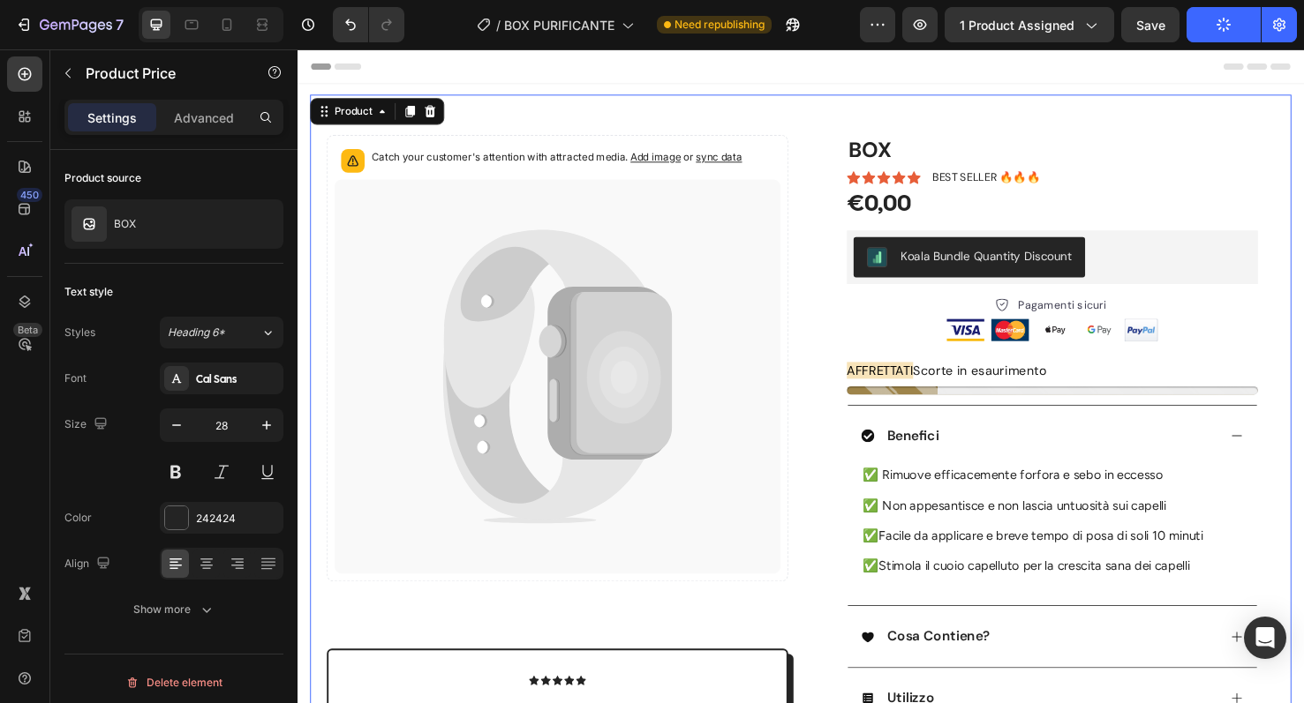
click at [1043, 110] on div "Catch your customer's attention with attracted media. Add image or sync data Pr…" at bounding box center [827, 587] width 1033 height 982
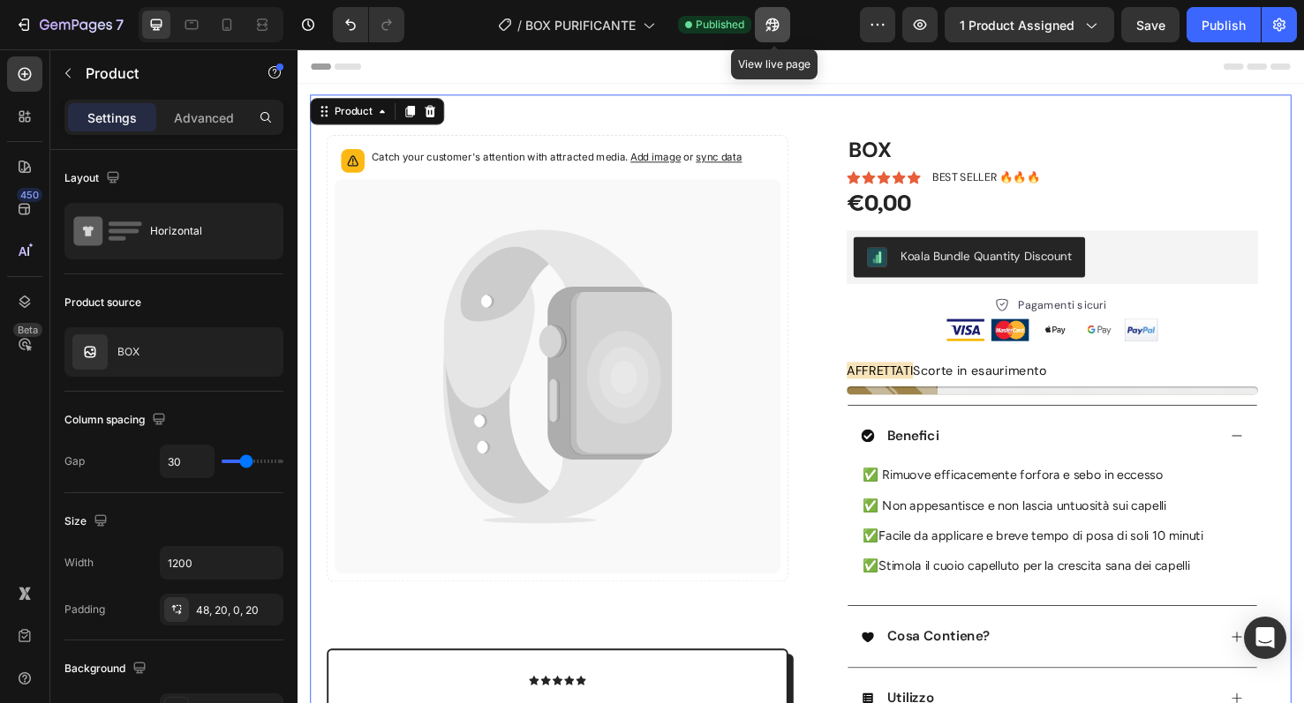
click at [766, 29] on icon "button" at bounding box center [772, 25] width 18 height 18
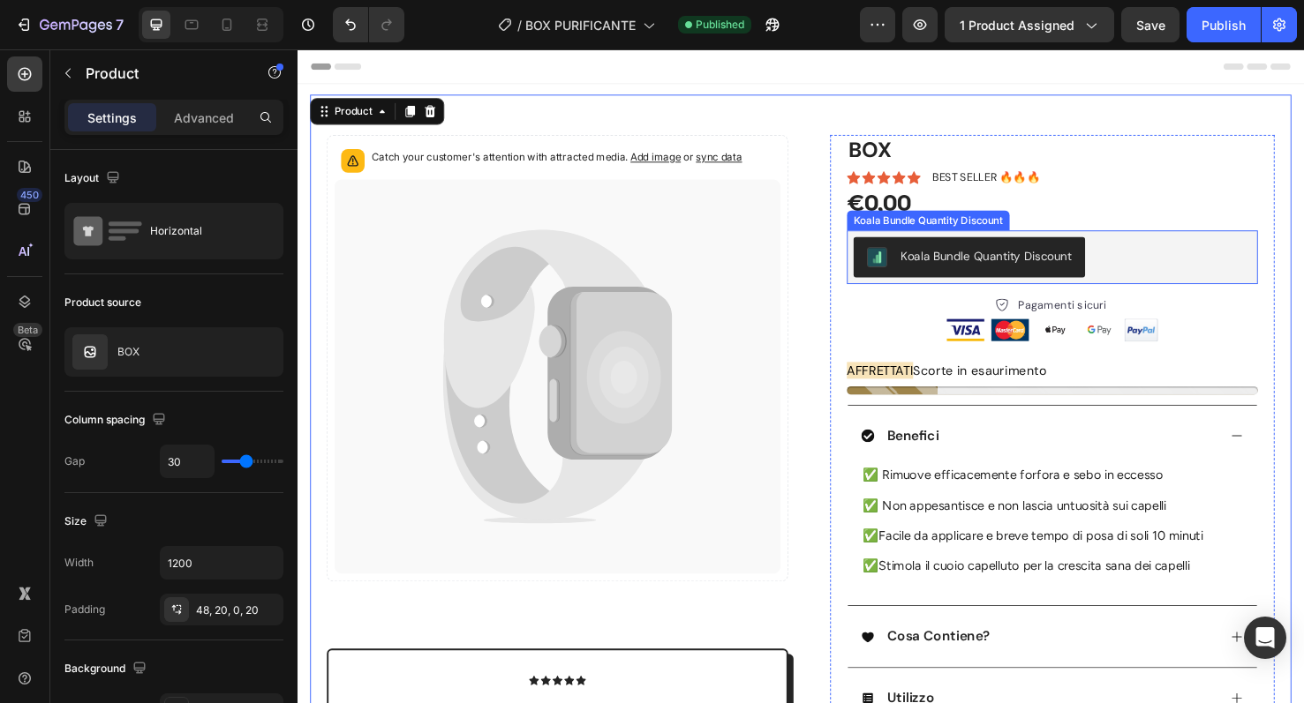
click at [1171, 270] on div "Koala Bundle Quantity Discount" at bounding box center [1092, 267] width 418 height 42
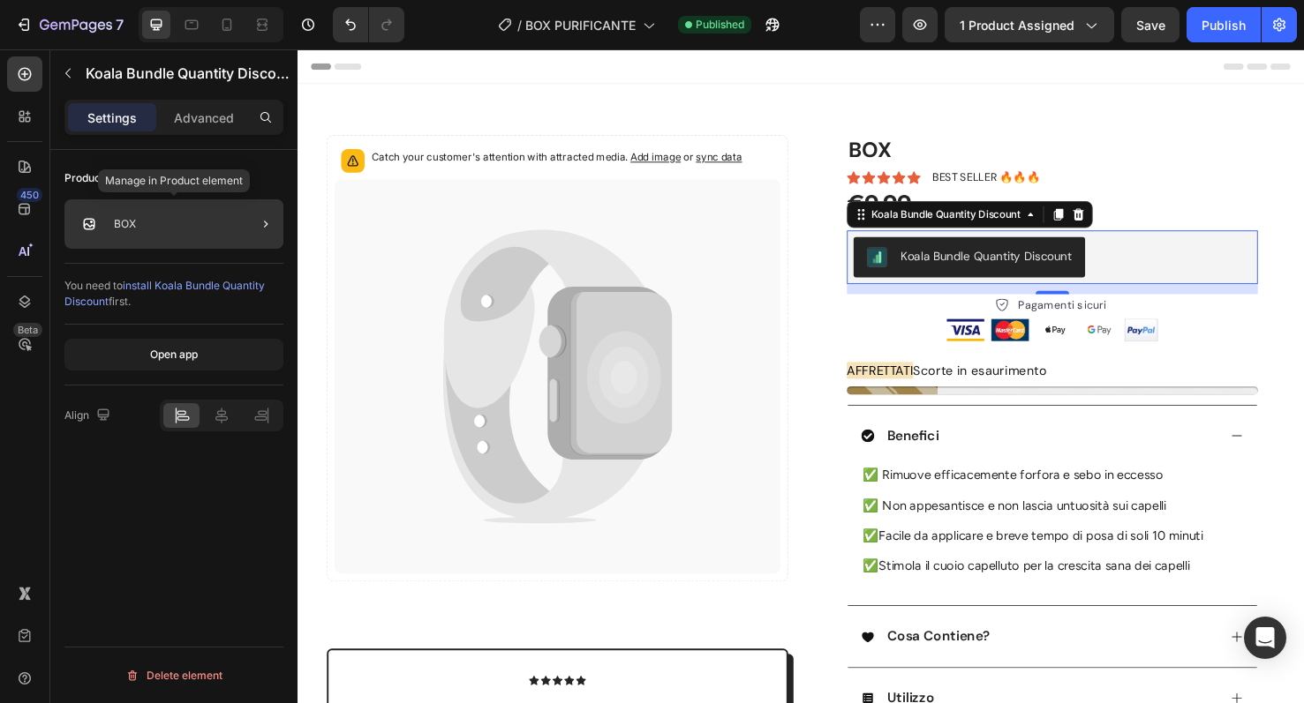
click at [182, 231] on div "BOX" at bounding box center [173, 223] width 219 height 49
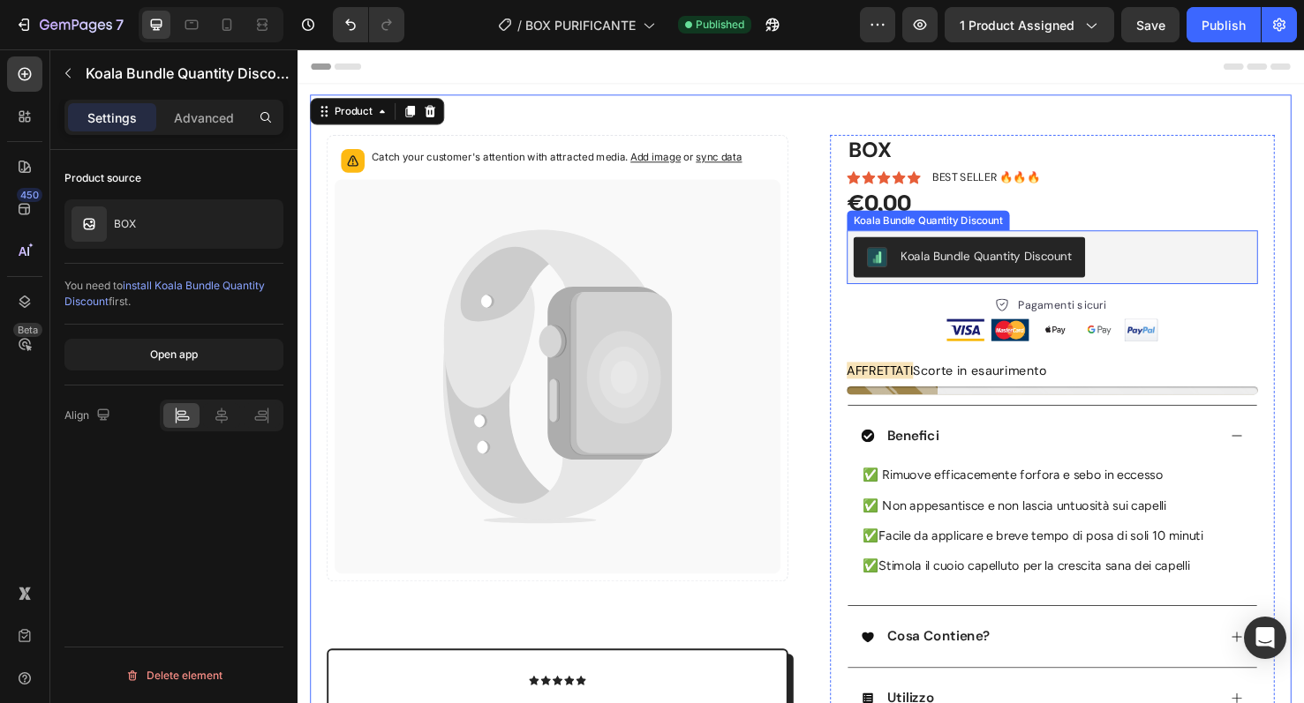
click at [1012, 274] on div "Koala Bundle Quantity Discount" at bounding box center [1022, 266] width 180 height 19
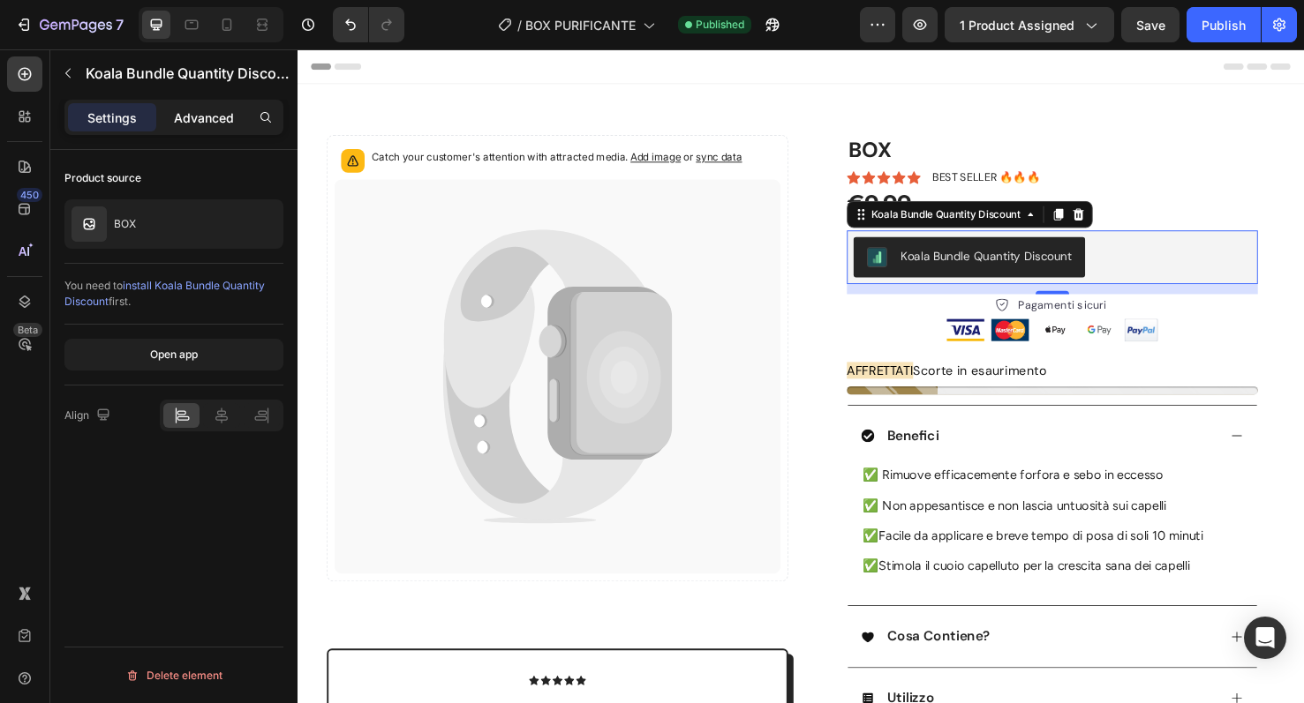
click at [203, 110] on p "Advanced" at bounding box center [204, 118] width 60 height 19
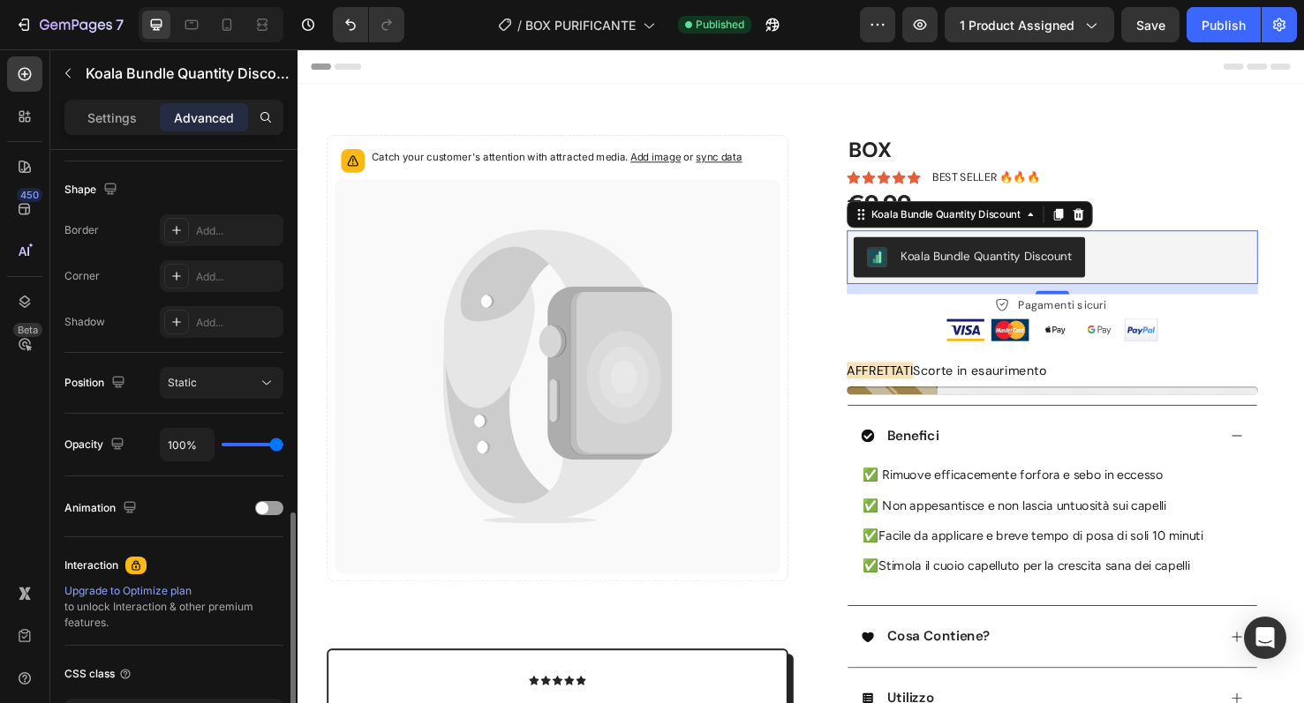
scroll to position [574, 0]
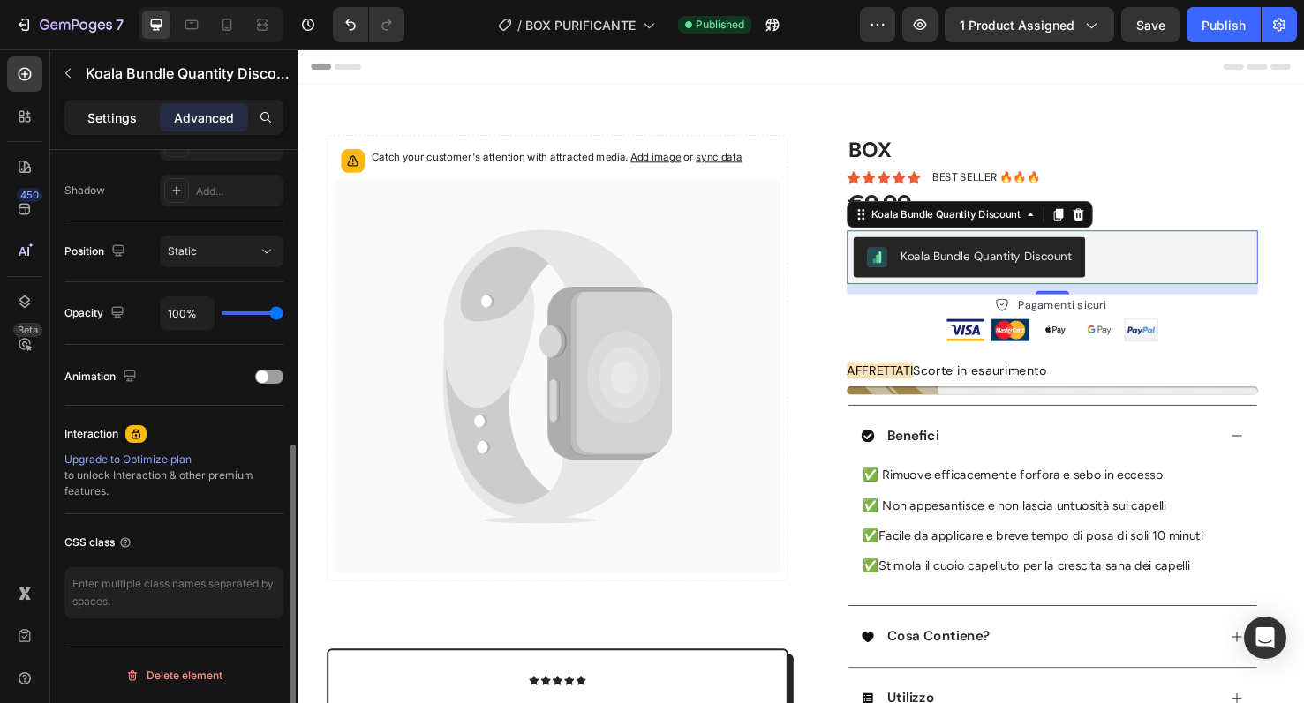
click at [96, 125] on p "Settings" at bounding box center [111, 118] width 49 height 19
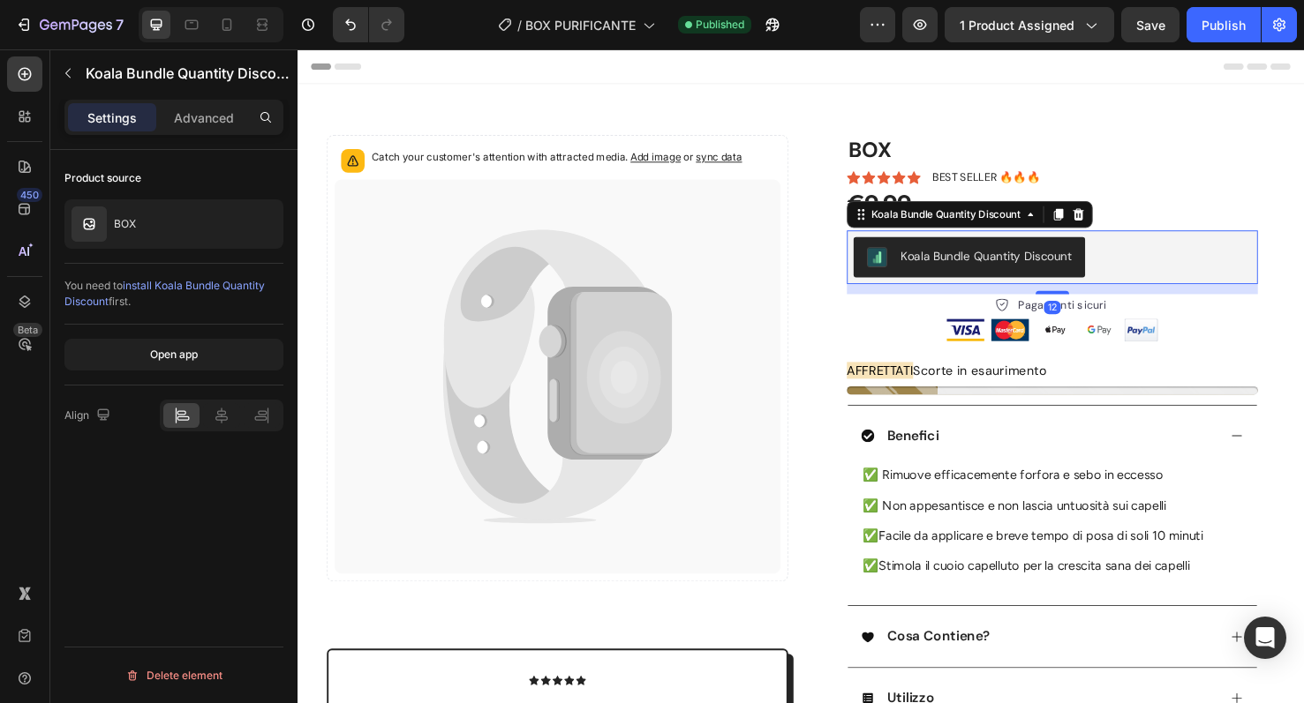
scroll to position [0, 0]
click at [208, 349] on button "Open app" at bounding box center [173, 355] width 219 height 32
